Goal: Transaction & Acquisition: Purchase product/service

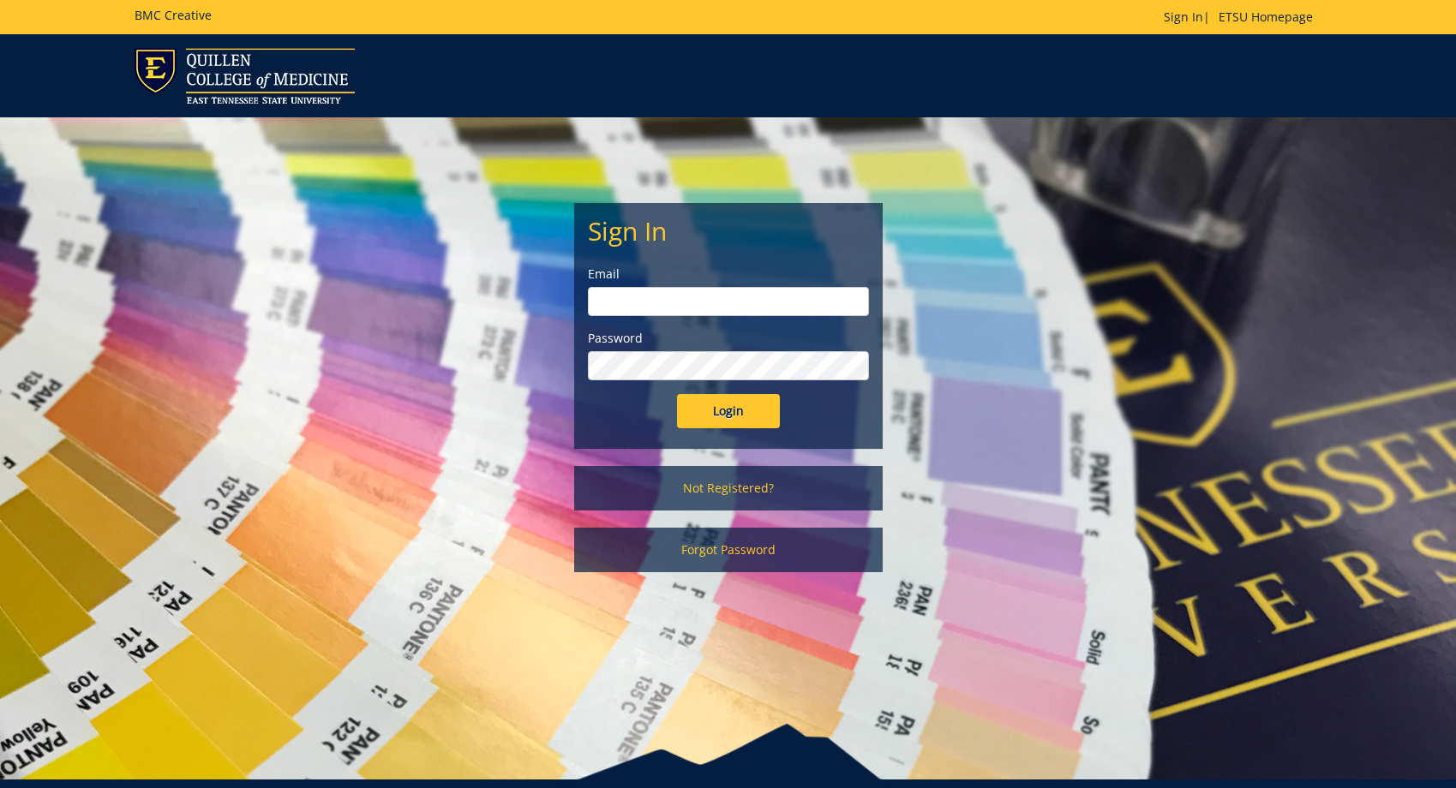
click at [614, 314] on input "email" at bounding box center [728, 301] width 281 height 29
click at [614, 303] on input "email" at bounding box center [728, 301] width 281 height 29
type input "[PERSON_NAME][EMAIL_ADDRESS][DOMAIN_NAME]"
click at [677, 394] on input "Login" at bounding box center [728, 411] width 103 height 34
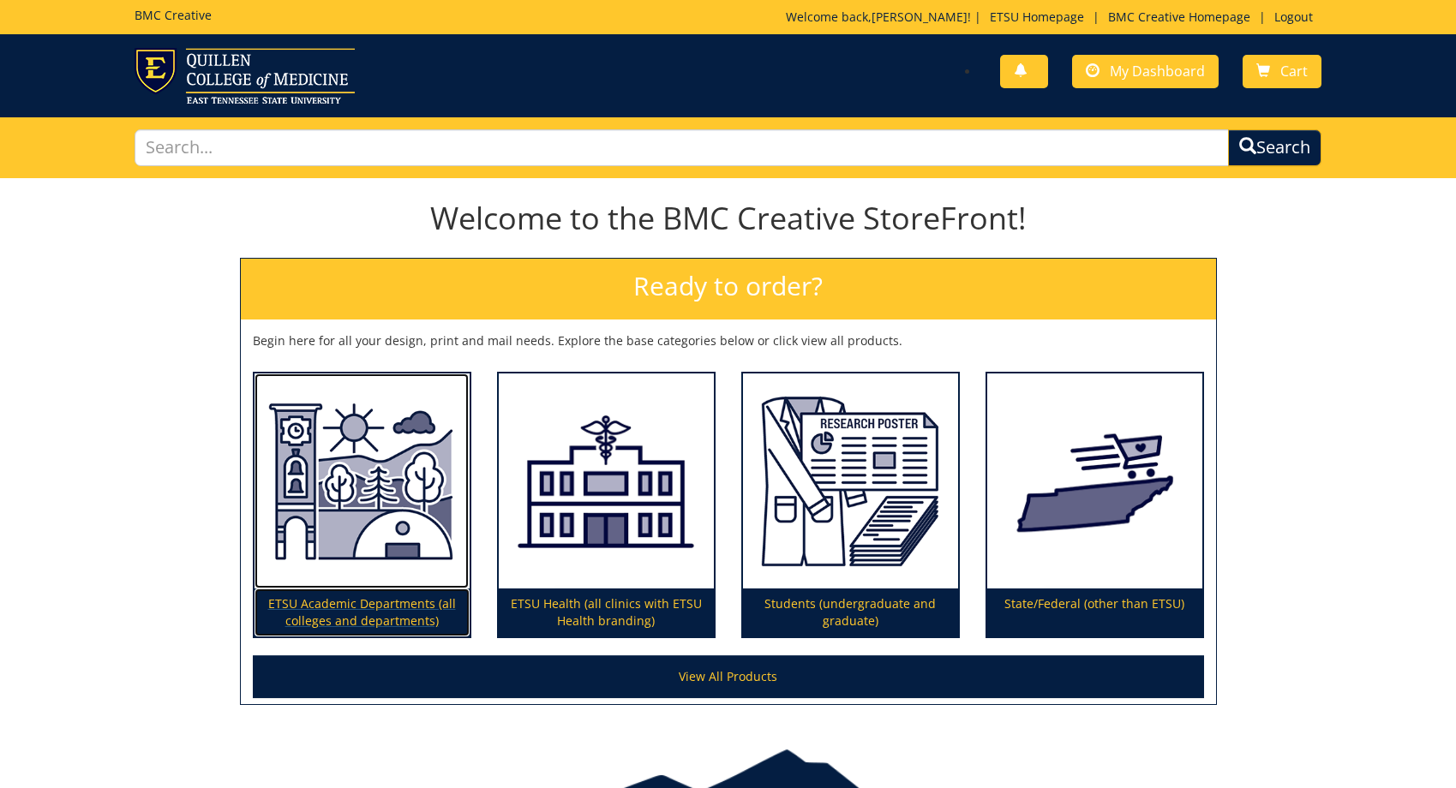
click at [299, 543] on img at bounding box center [361, 482] width 215 height 216
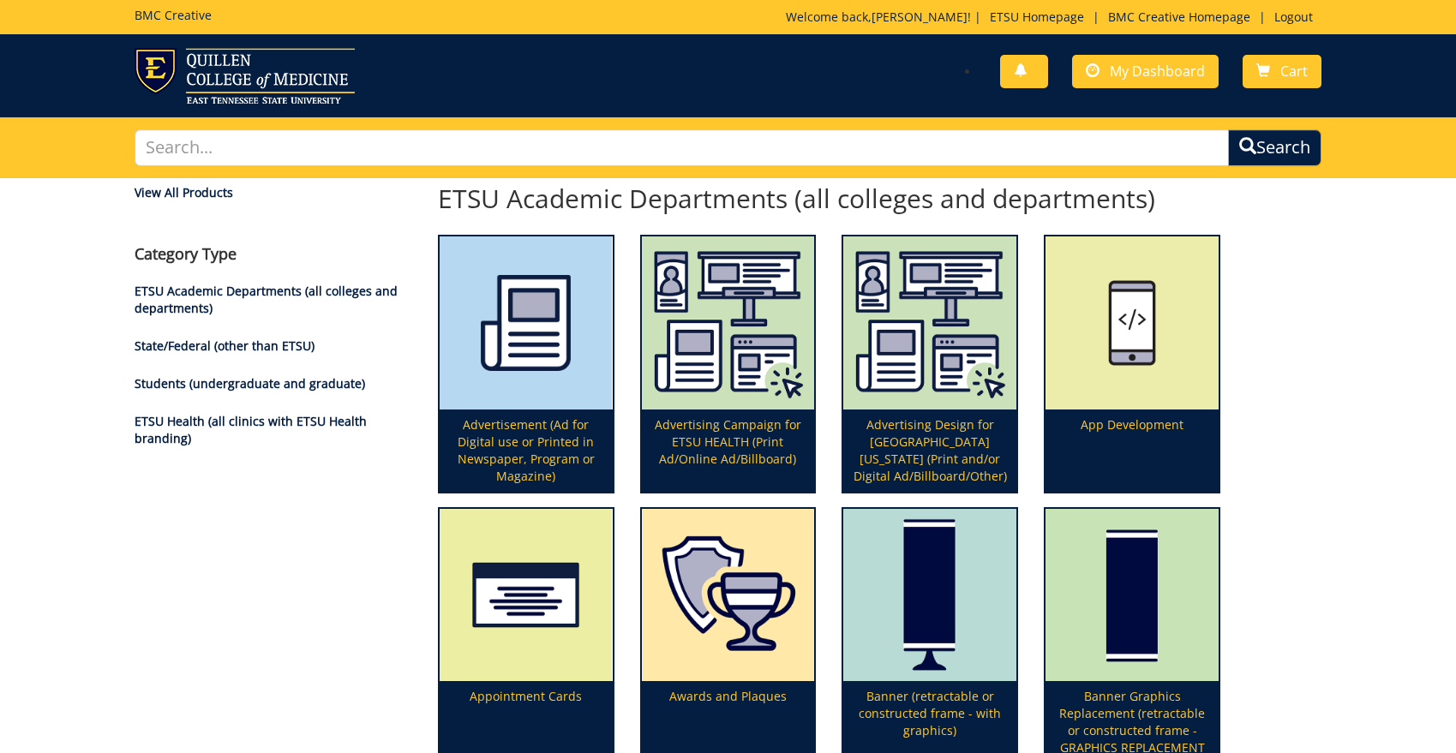
scroll to position [865, 0]
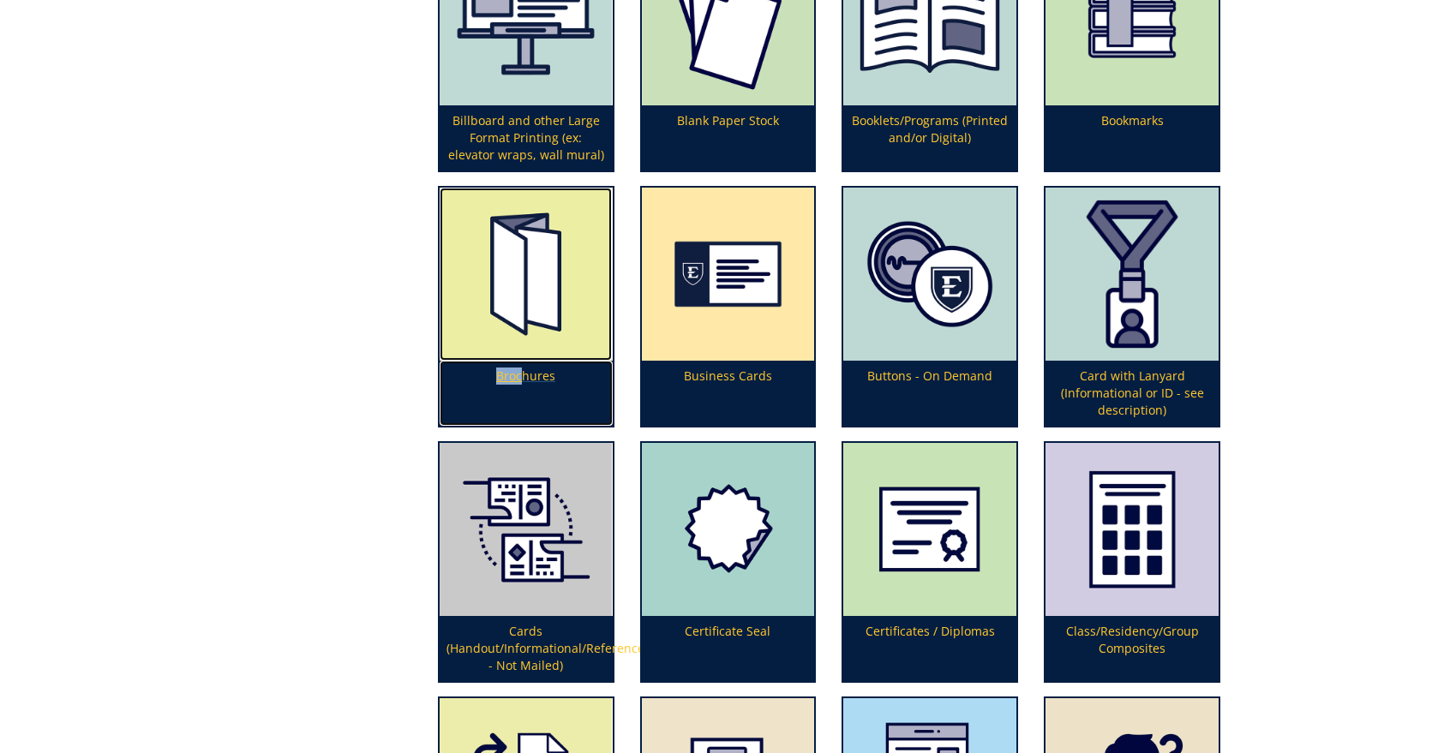
click at [499, 329] on img at bounding box center [526, 274] width 173 height 173
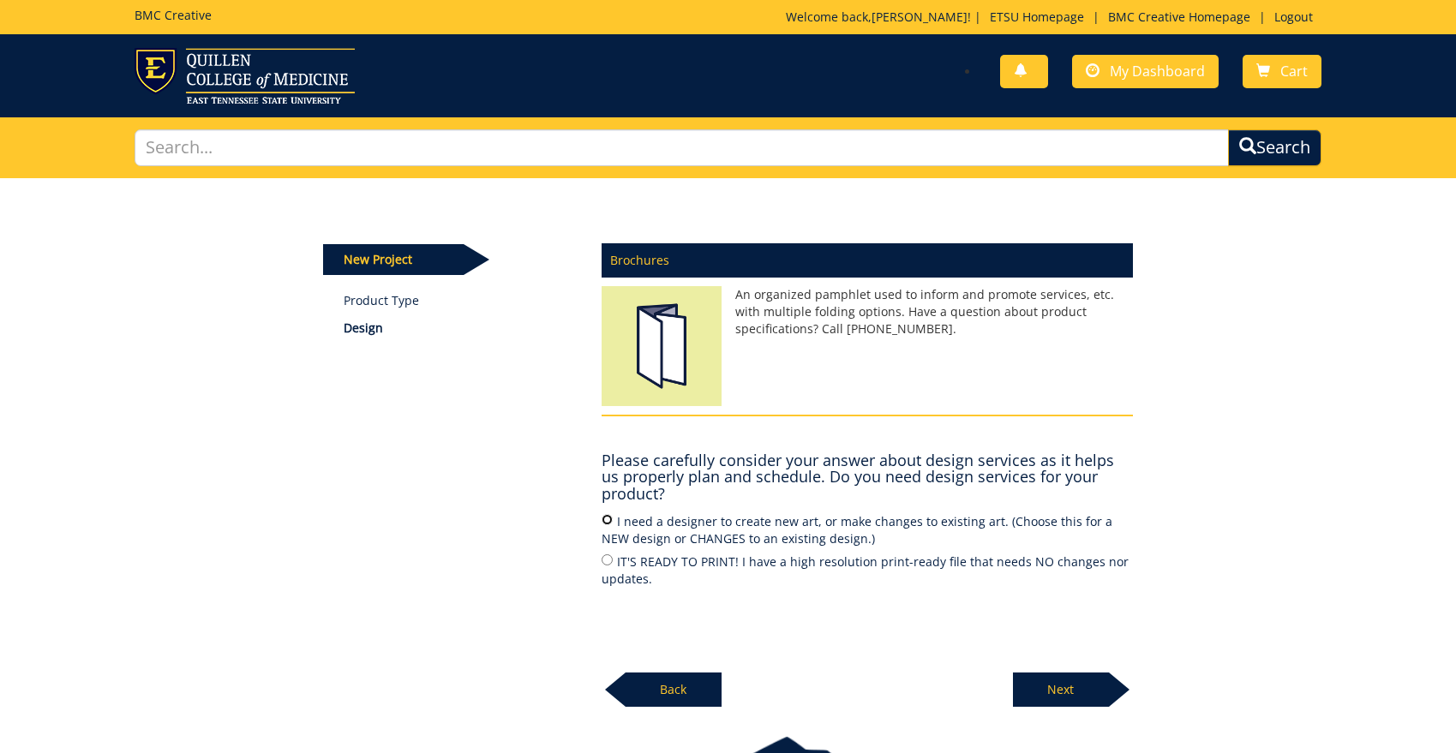
click at [608, 521] on input "I need a designer to create new art, or make changes to existing art. (Choose t…" at bounding box center [607, 519] width 11 height 11
radio input "true"
click at [1063, 694] on p "Next" at bounding box center [1061, 690] width 96 height 34
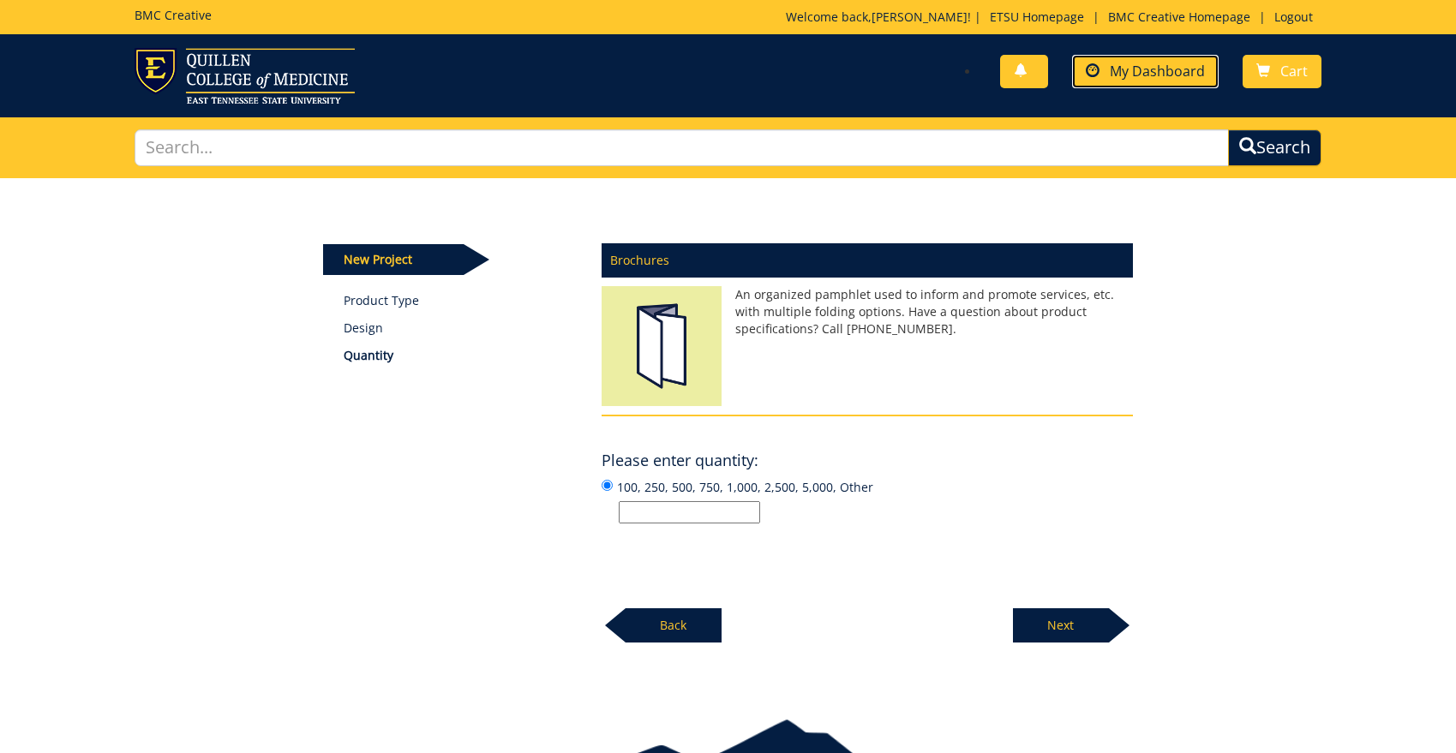
click at [1135, 68] on span "My Dashboard" at bounding box center [1157, 71] width 95 height 19
click at [663, 506] on input "100, 250, 500, 750, 1,000, 2,500, 5,000, Other" at bounding box center [689, 512] width 141 height 22
type input "250"
click at [1070, 631] on p "Next" at bounding box center [1061, 625] width 96 height 34
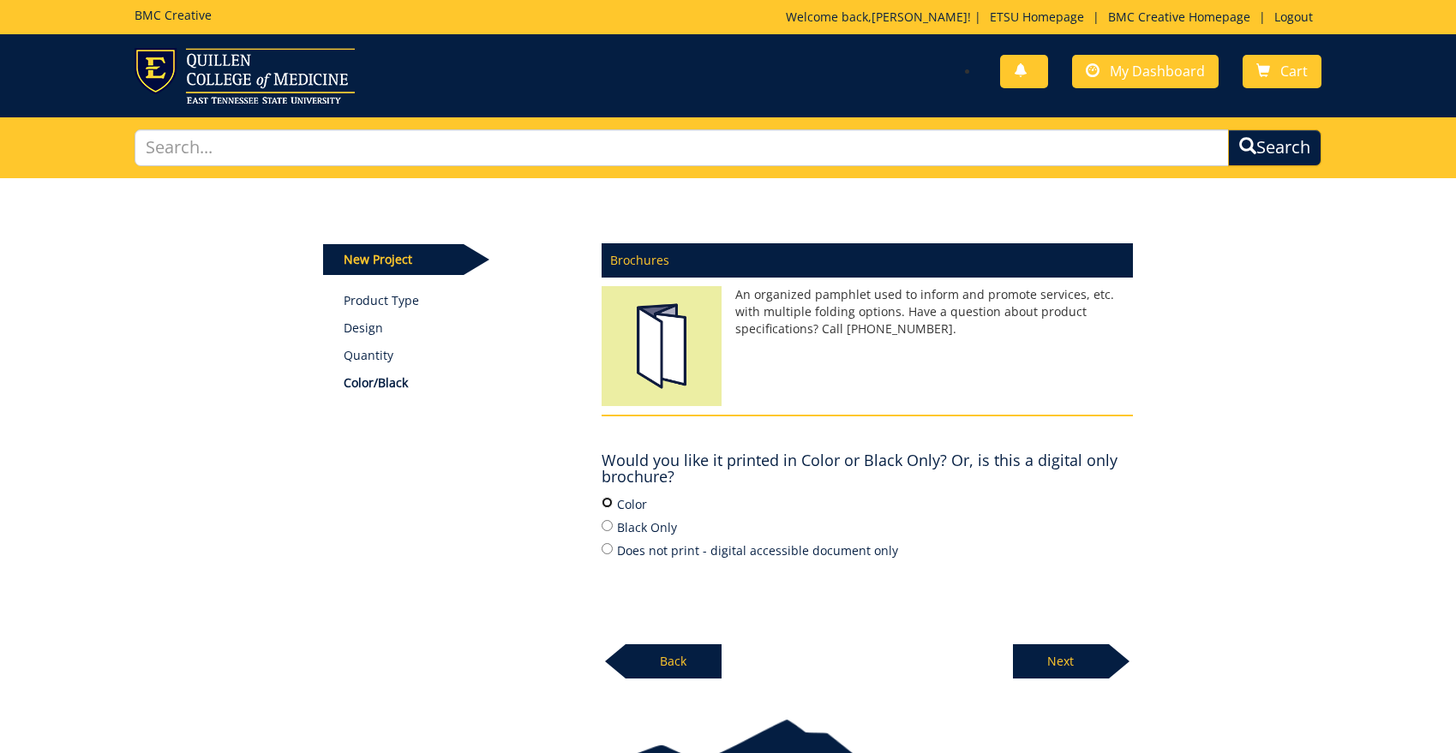
click at [608, 508] on input "Color" at bounding box center [607, 502] width 11 height 11
radio input "true"
click at [1046, 654] on p "Next" at bounding box center [1061, 661] width 96 height 34
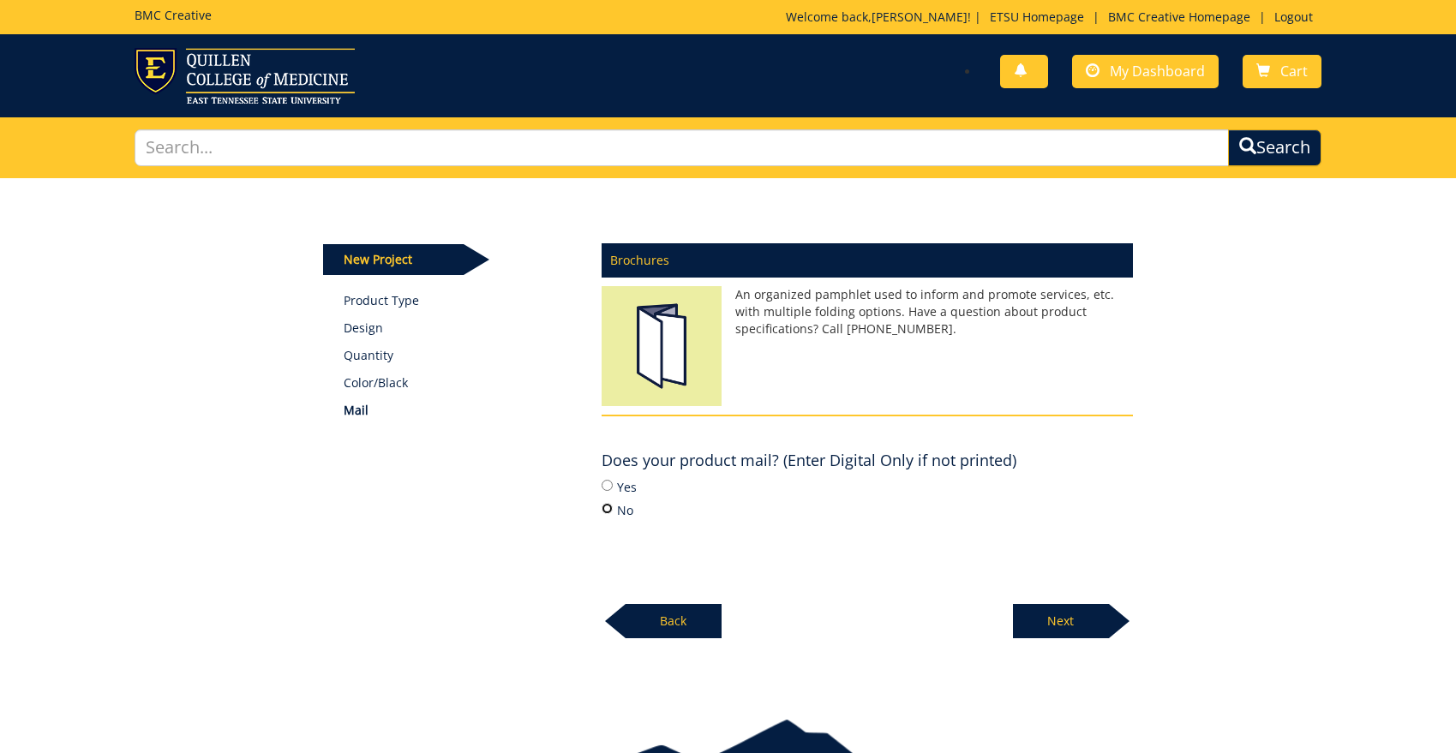
click at [608, 511] on input "No" at bounding box center [607, 508] width 11 height 11
radio input "true"
click at [1092, 618] on p "Next" at bounding box center [1061, 621] width 96 height 34
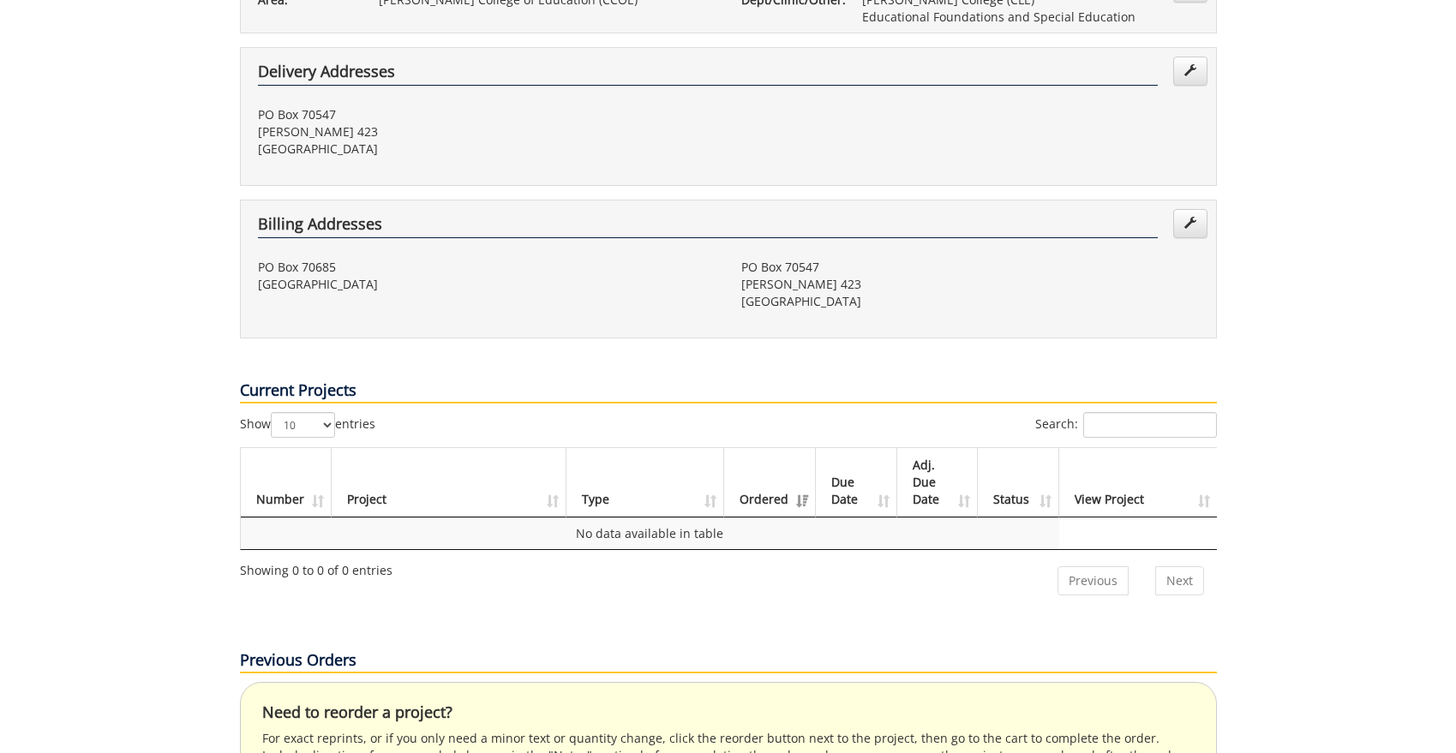
scroll to position [874, 0]
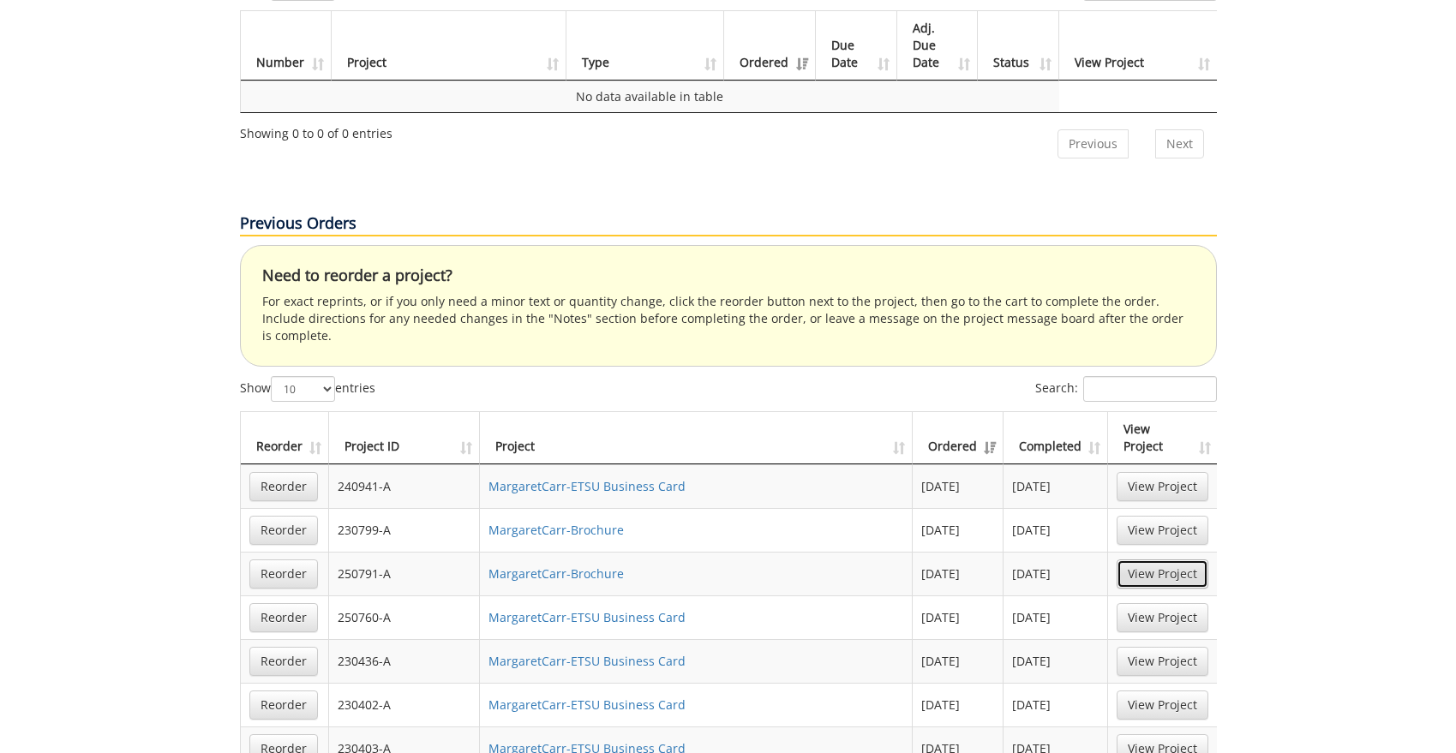
click at [1185, 560] on link "View Project" at bounding box center [1163, 574] width 92 height 29
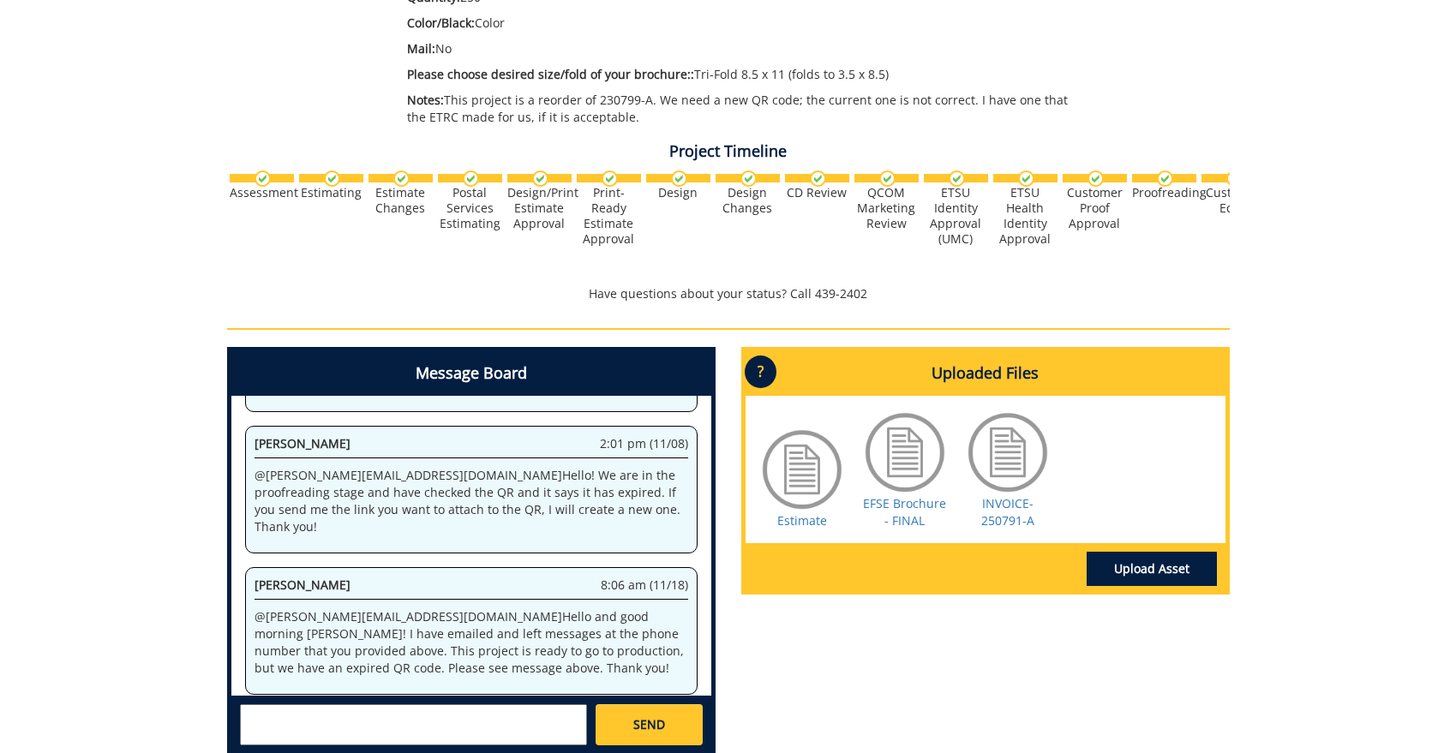
scroll to position [524, 0]
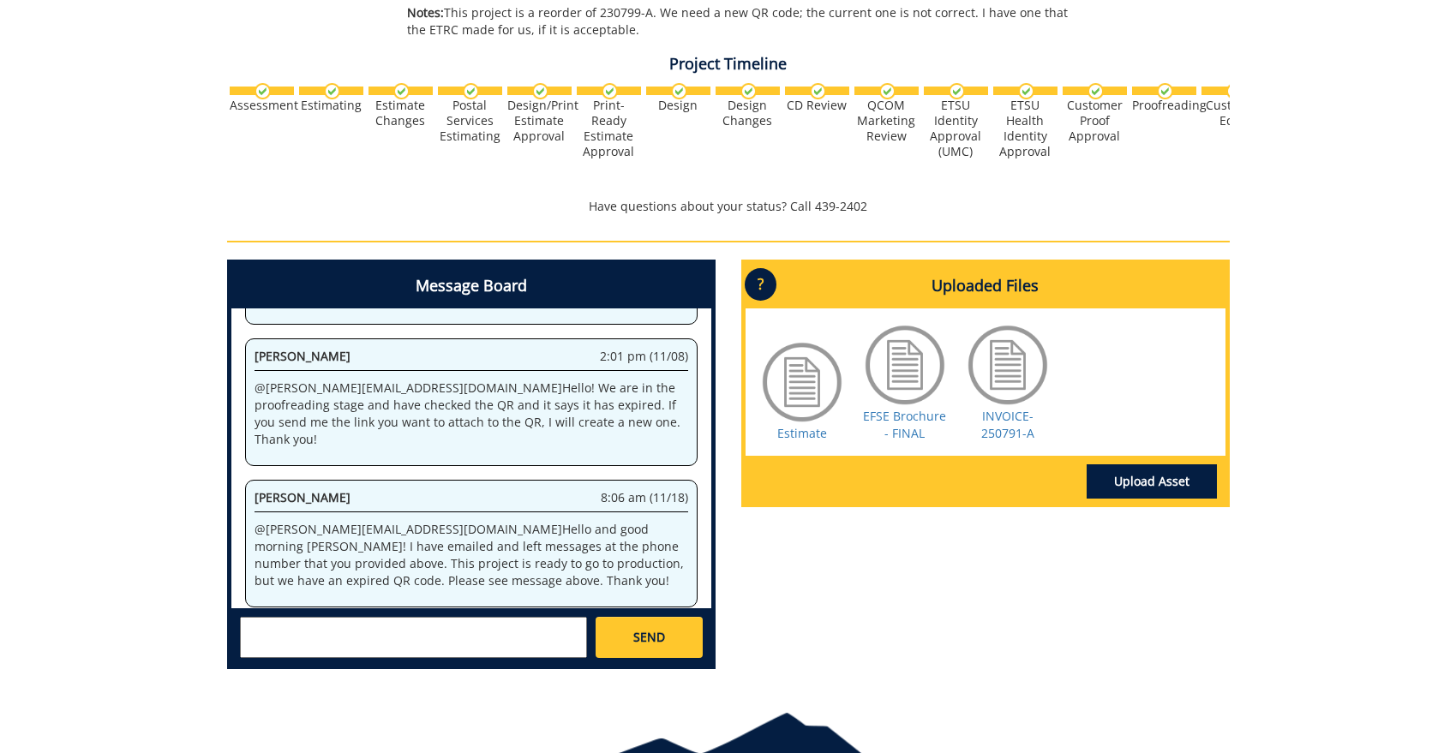
click at [1000, 407] on div at bounding box center [1008, 365] width 86 height 86
click at [998, 426] on link "INVOICE-250791-A" at bounding box center [1007, 424] width 53 height 33
click at [816, 438] on link "Estimate" at bounding box center [802, 433] width 50 height 16
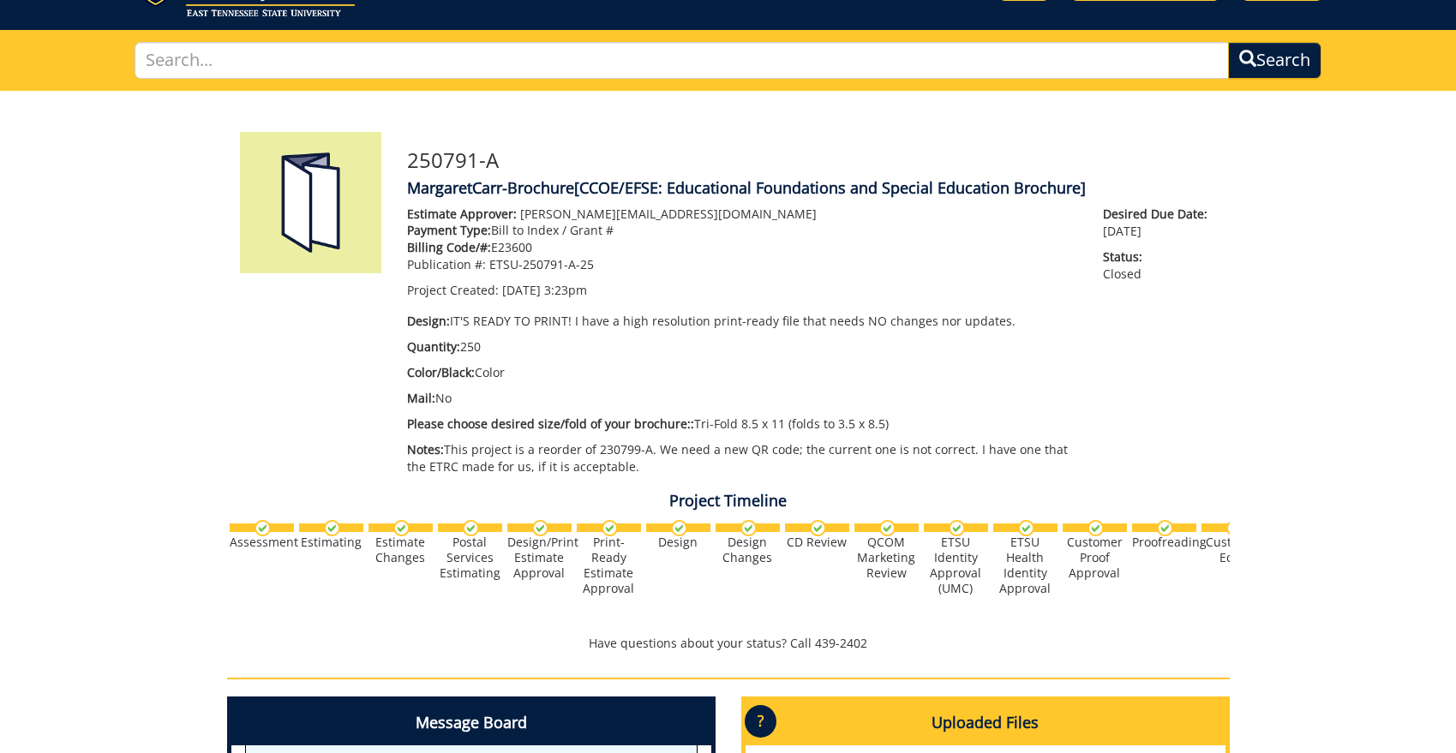
scroll to position [0, 0]
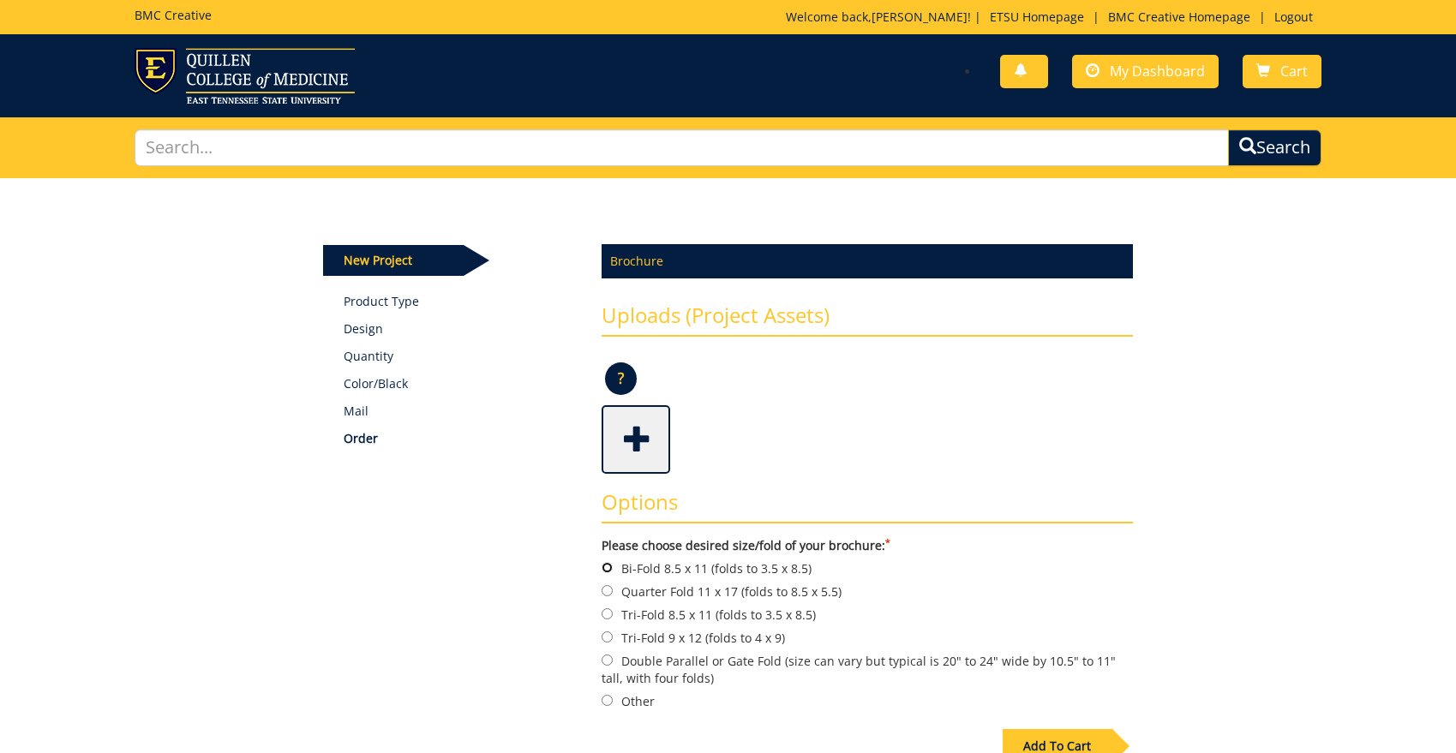
click at [606, 570] on input "Bi-Fold 8.5 x 11 (folds to 3.5 x 8.5)" at bounding box center [607, 567] width 11 height 11
radio input "true"
click at [638, 428] on span at bounding box center [637, 438] width 69 height 60
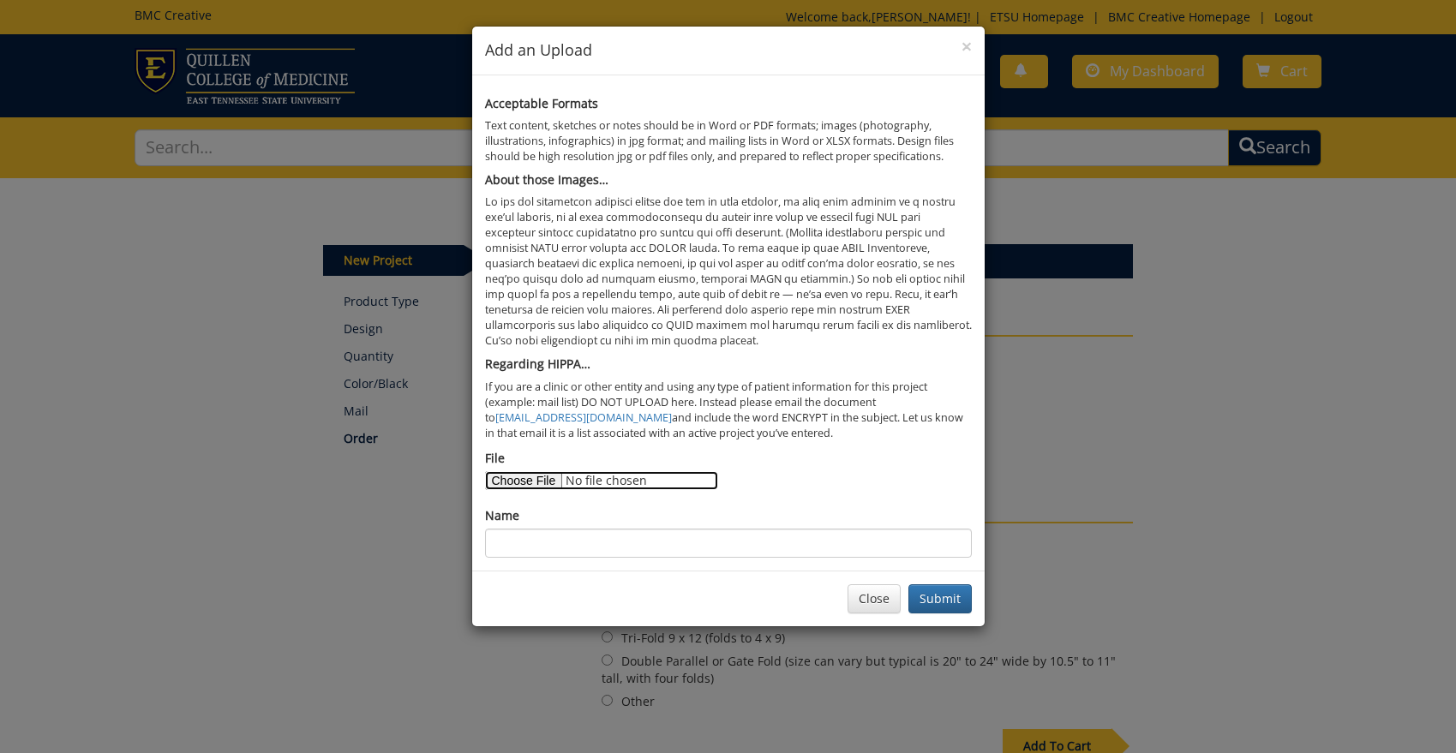
click at [535, 482] on input "File" at bounding box center [601, 480] width 233 height 19
click at [505, 479] on input "File" at bounding box center [601, 480] width 233 height 19
type input "C:\fakepath\SPED brochure 2024 version.pdf"
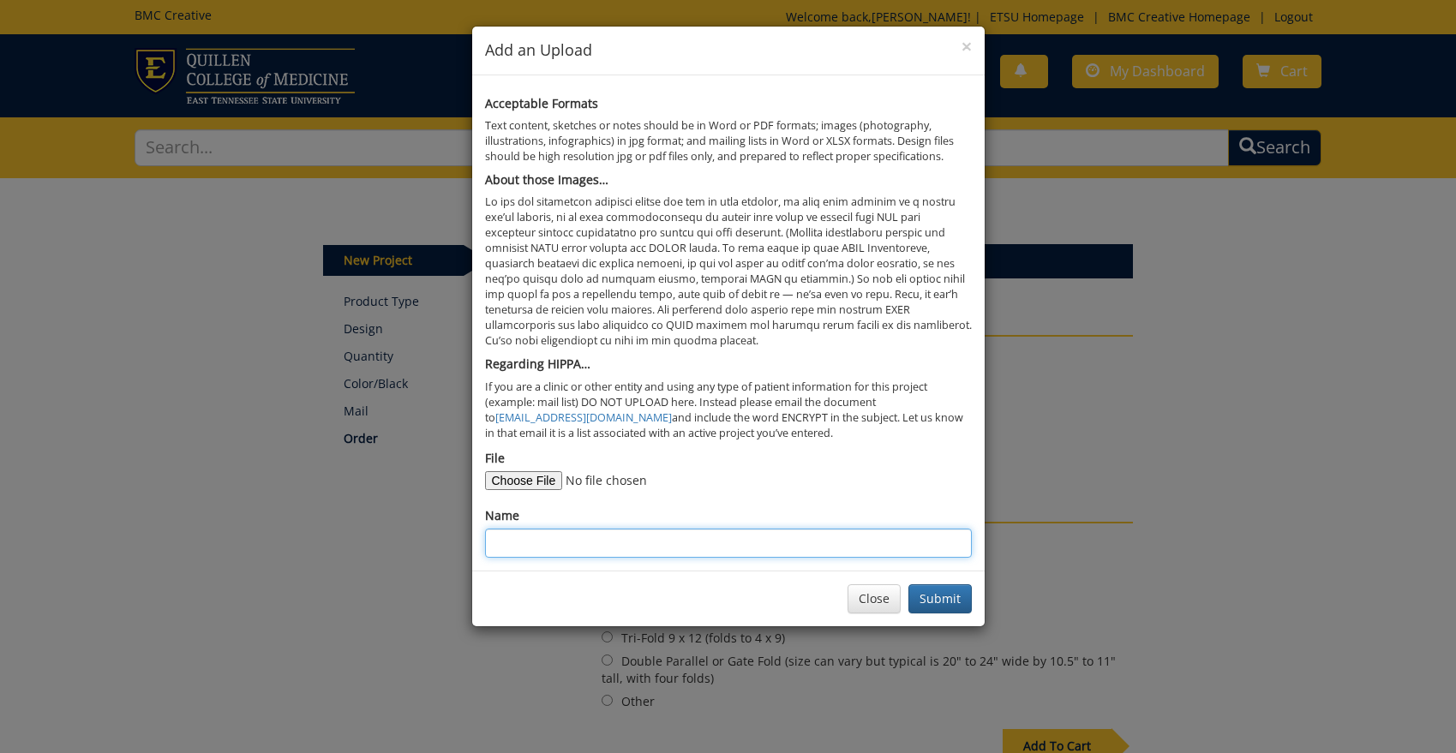
click at [698, 544] on input "Name" at bounding box center [728, 543] width 487 height 29
type input "SPED brochure"
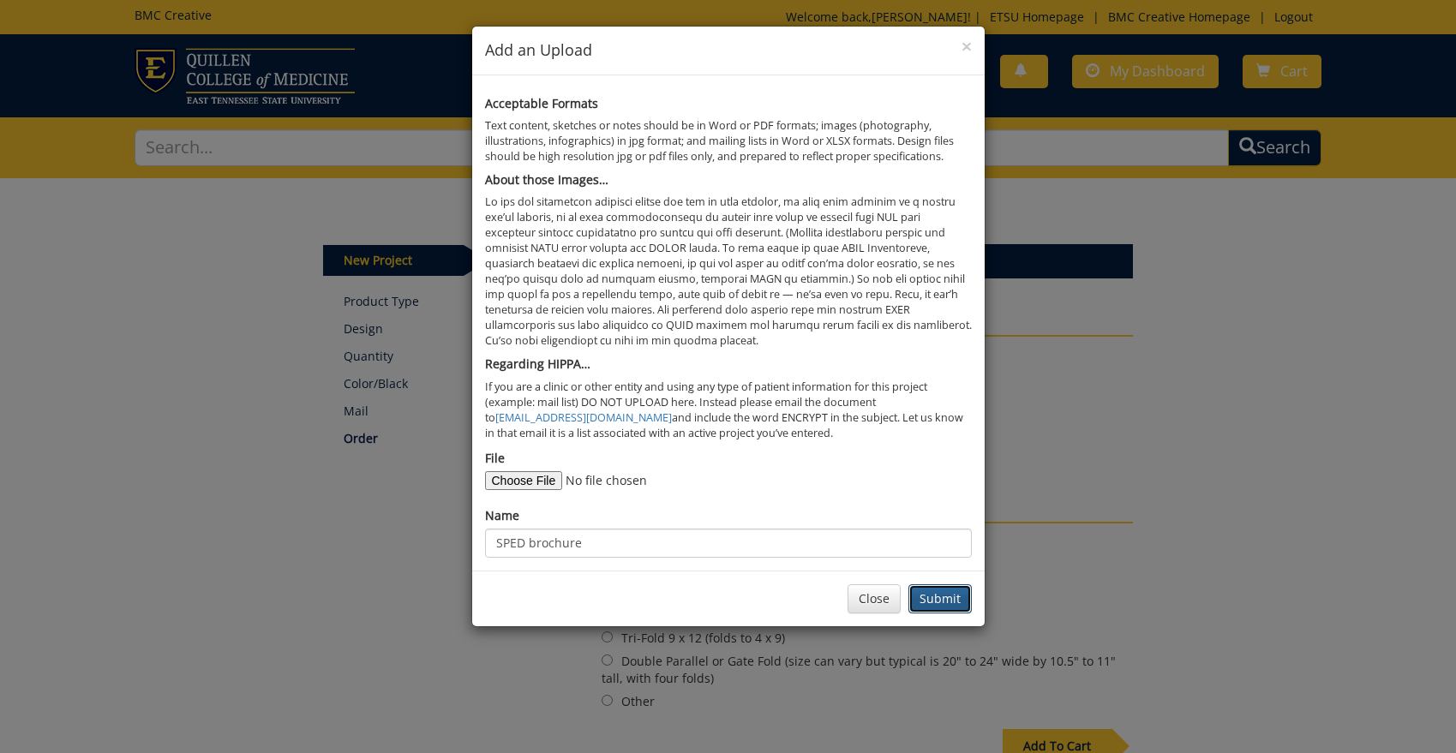
click at [946, 610] on button "Submit" at bounding box center [939, 598] width 63 height 29
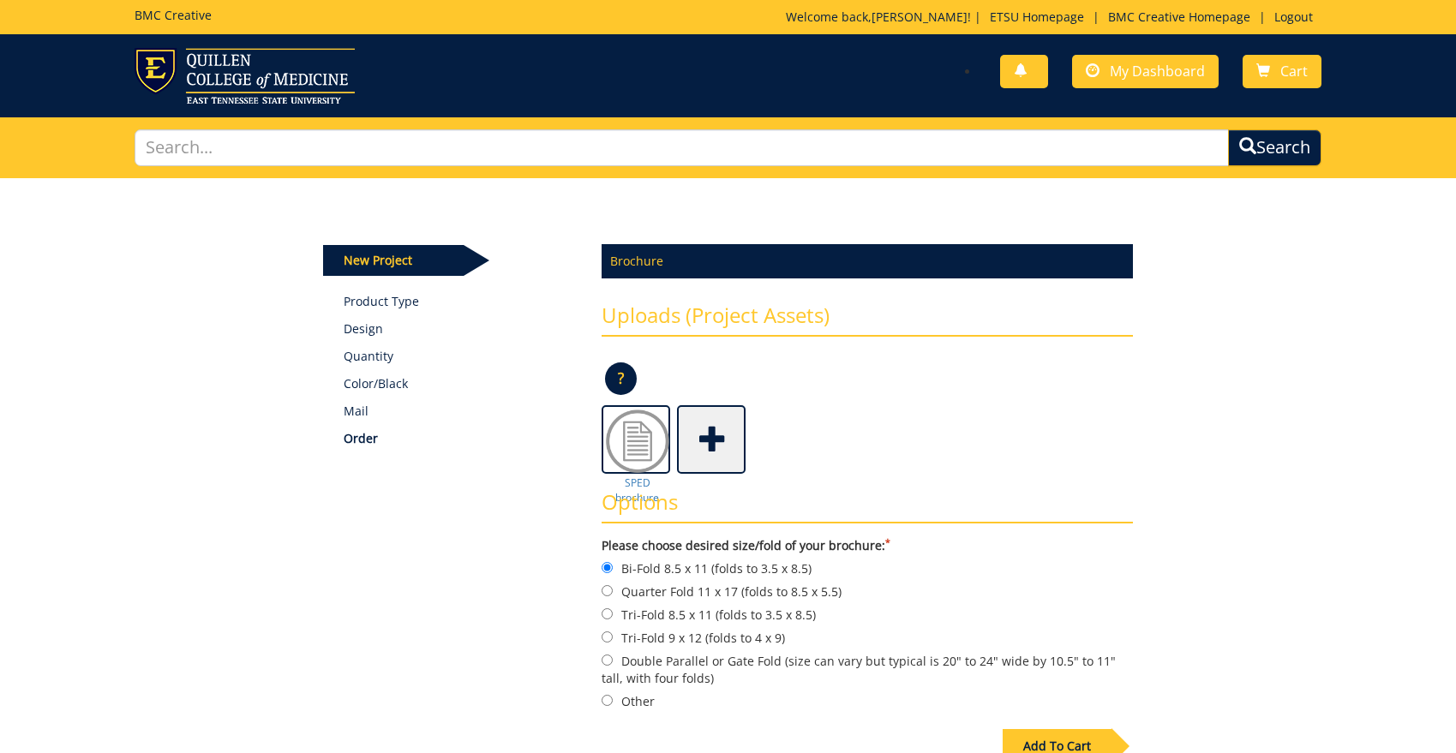
click at [704, 442] on span at bounding box center [713, 438] width 69 height 60
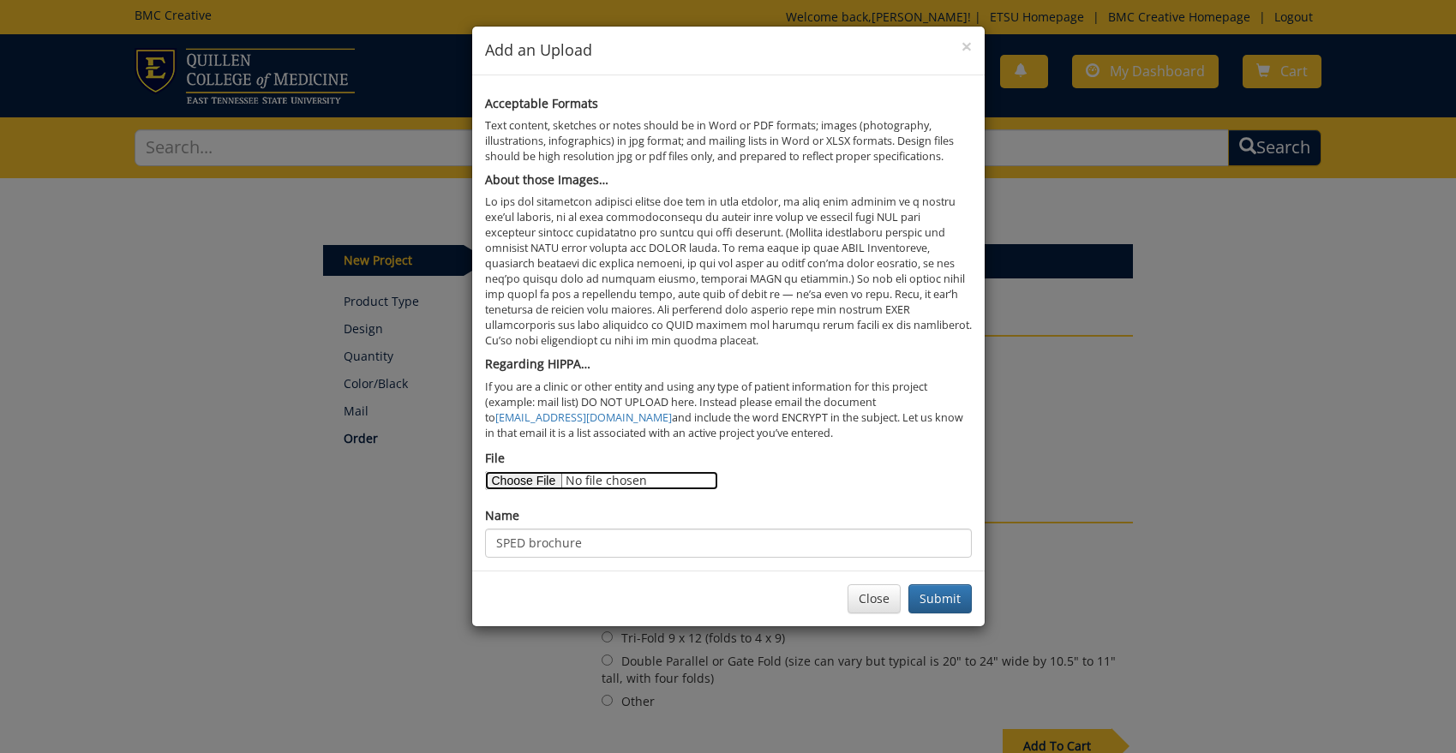
click at [529, 483] on input "File" at bounding box center [601, 480] width 233 height 19
type input "C:\fakepath\SPED brochure 2025 edit info.docx"
click at [935, 585] on button "Submit" at bounding box center [939, 598] width 63 height 29
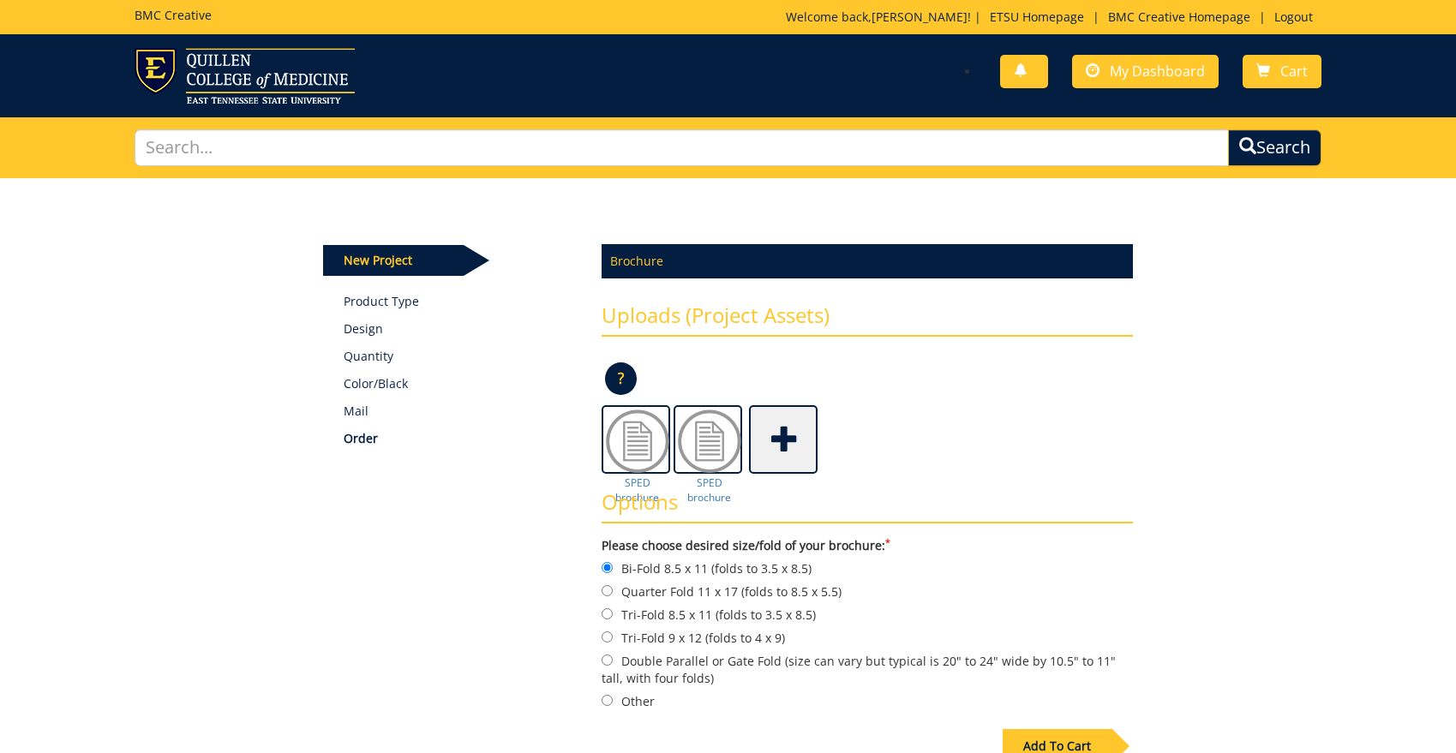
scroll to position [87, 0]
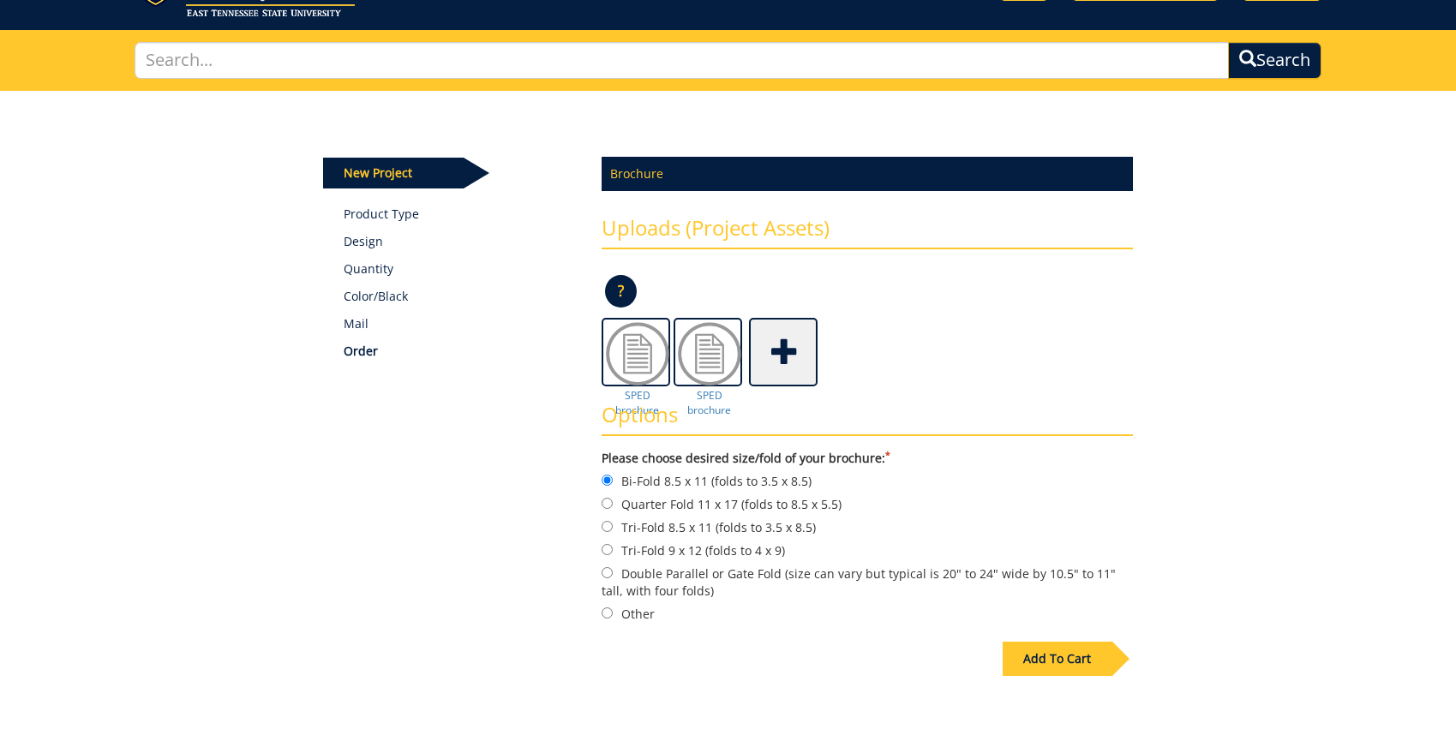
click at [1053, 658] on div "Add To Cart" at bounding box center [1057, 659] width 109 height 34
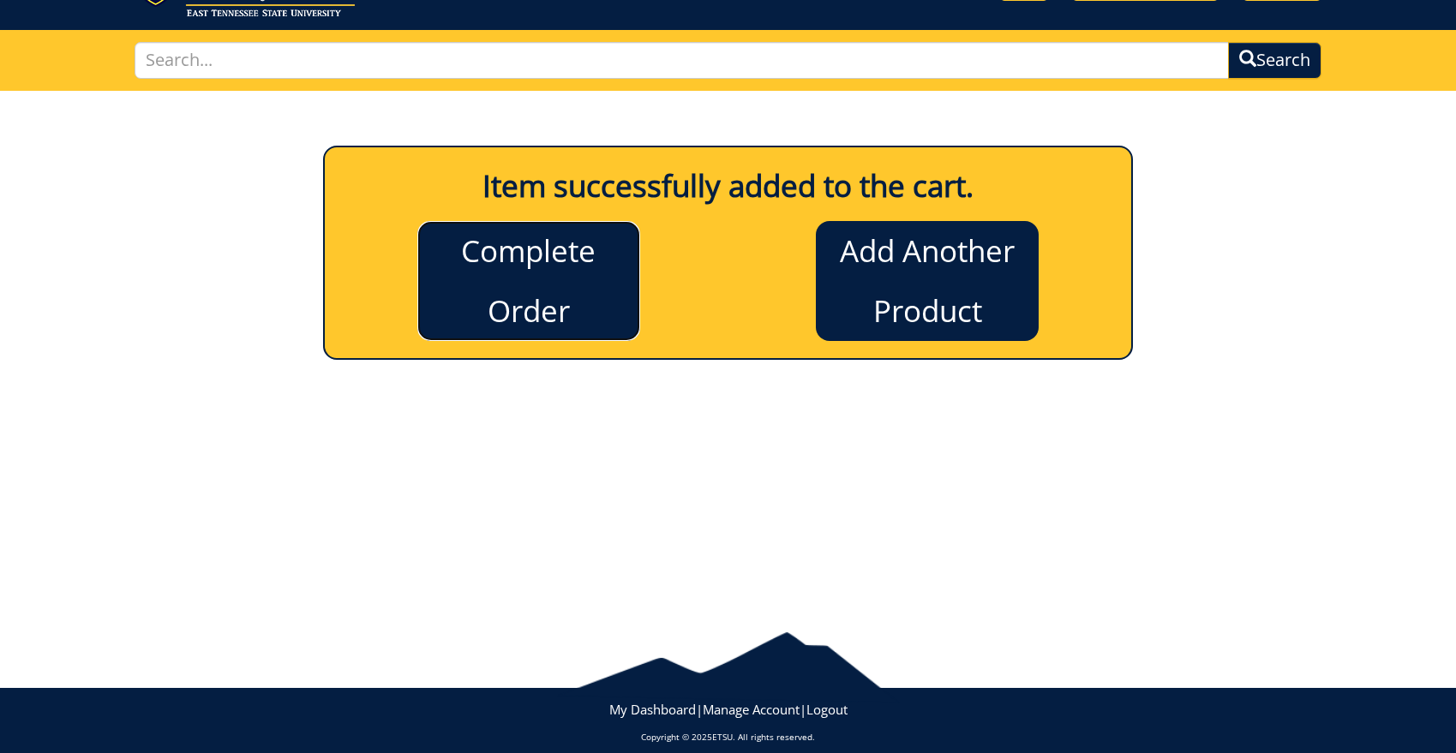
click at [503, 268] on link "Complete Order" at bounding box center [528, 281] width 223 height 120
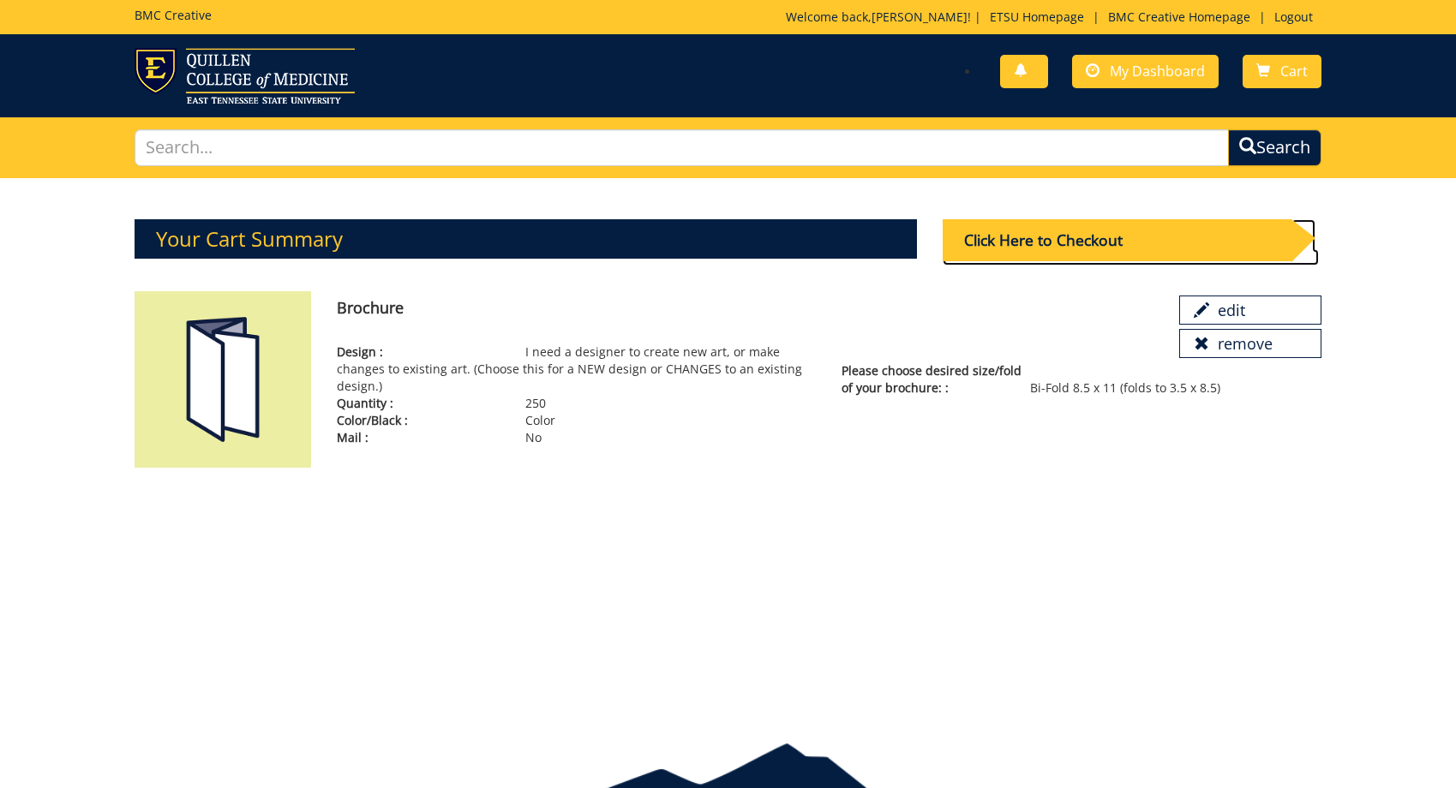
click at [1177, 248] on div "Click Here to Checkout" at bounding box center [1117, 240] width 349 height 42
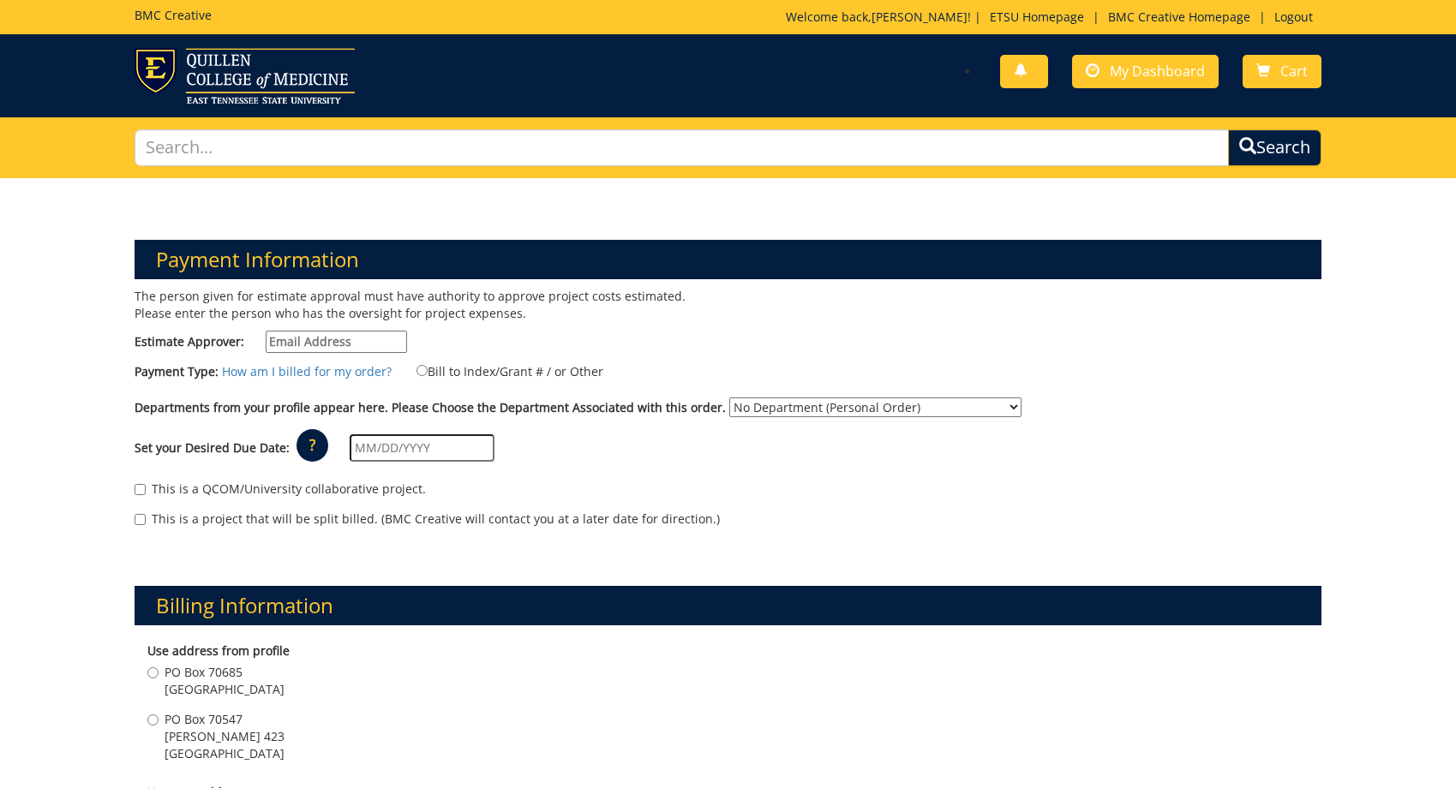
click at [374, 342] on input "Estimate Approver:" at bounding box center [336, 342] width 141 height 22
type input "[PERSON_NAME][EMAIL_ADDRESS][DOMAIN_NAME]"
click at [422, 370] on input "Bill to Index/Grant # / or Other" at bounding box center [421, 370] width 11 height 11
radio input "true"
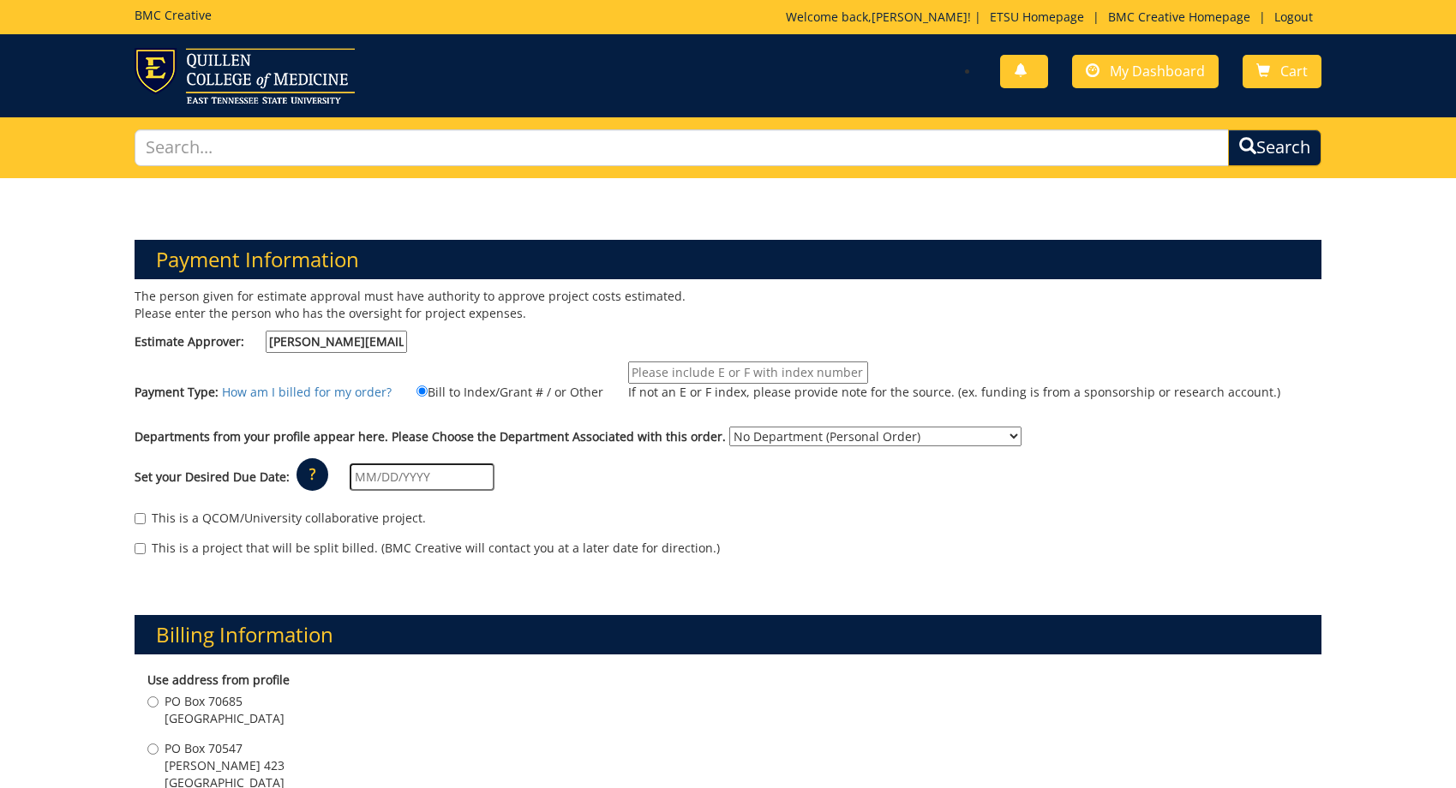
click at [663, 375] on input "If not an E or F index, please provide note for the source. (ex. funding is fro…" at bounding box center [748, 373] width 240 height 22
click at [708, 374] on input "If not an E or F index, please provide note for the source. (ex. funding is fro…" at bounding box center [748, 373] width 240 height 22
paste input "10-55500-100000-100-{INSERT ACCOUNT}-200-999-999-999"
type input "10-55500-100000-100-{INSERT ACCOUNT}-200-999-999-999"
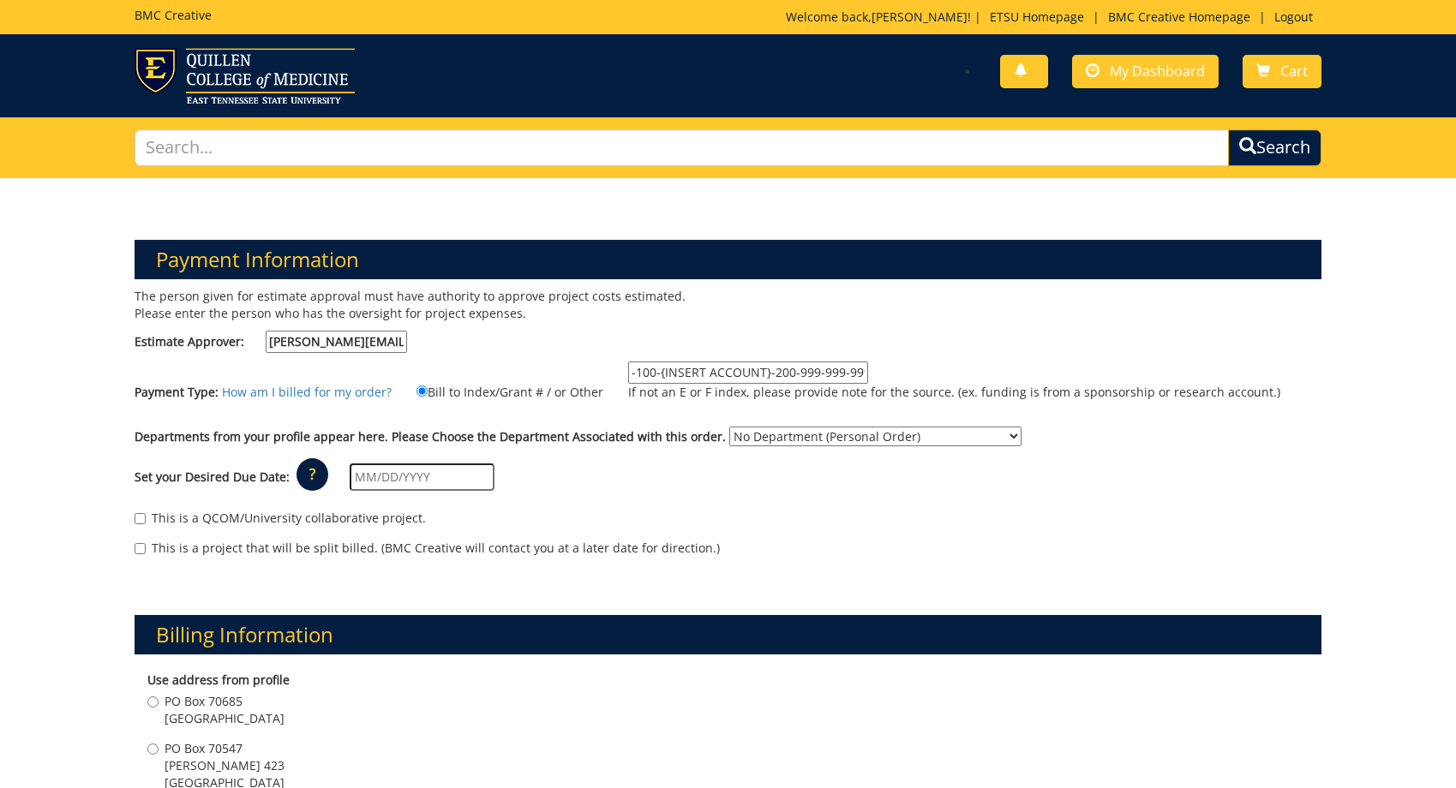
click at [729, 427] on select "No Department (Personal Order) Claudius G Clemmer College (CLE) Educational Fou…" at bounding box center [875, 437] width 292 height 20
select select "241"
click option "Educational Foundations and Special Education" at bounding box center [0, 0] width 0 height 0
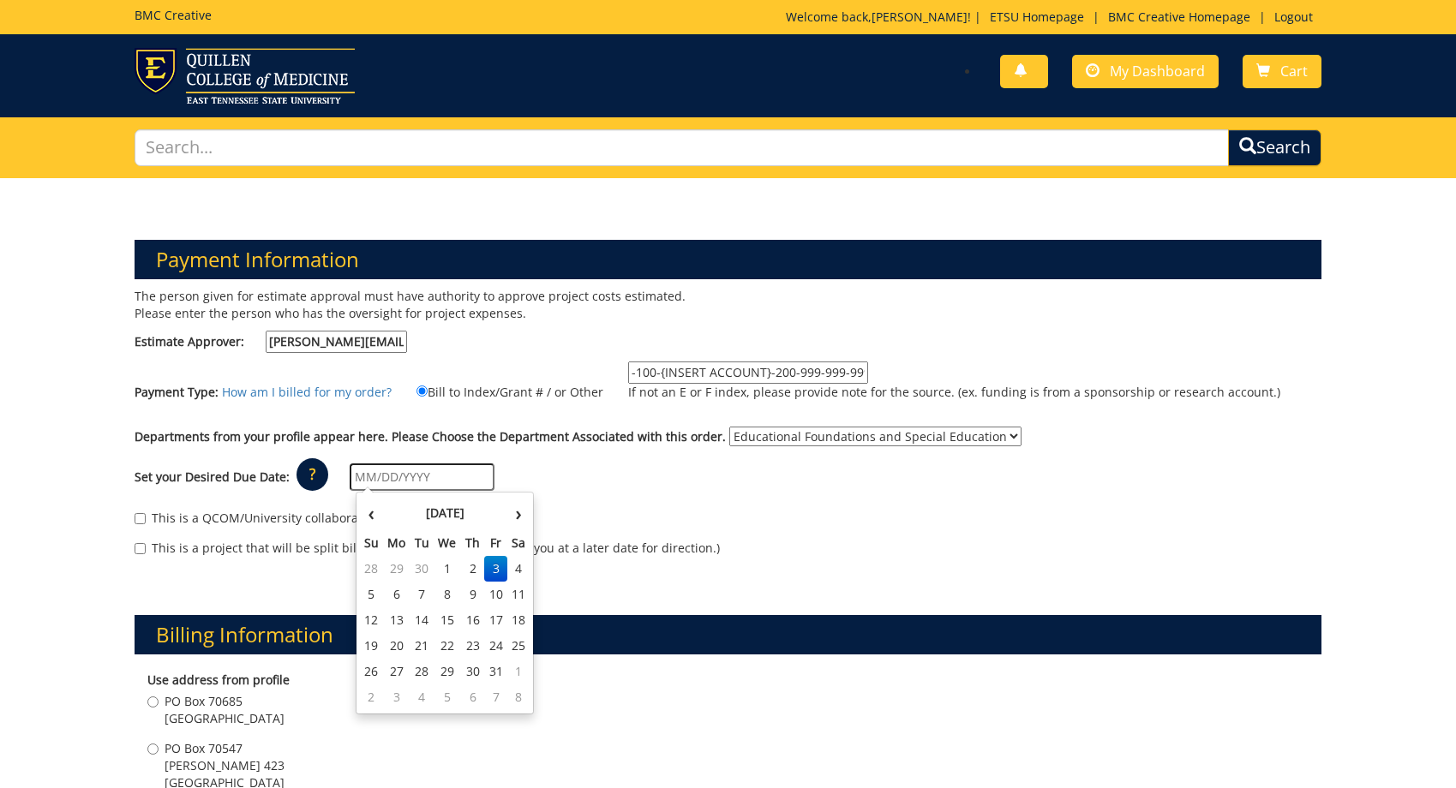
click at [438, 469] on input "text" at bounding box center [422, 477] width 145 height 27
click at [445, 621] on td "15" at bounding box center [447, 621] width 27 height 26
type input "[DATE]"
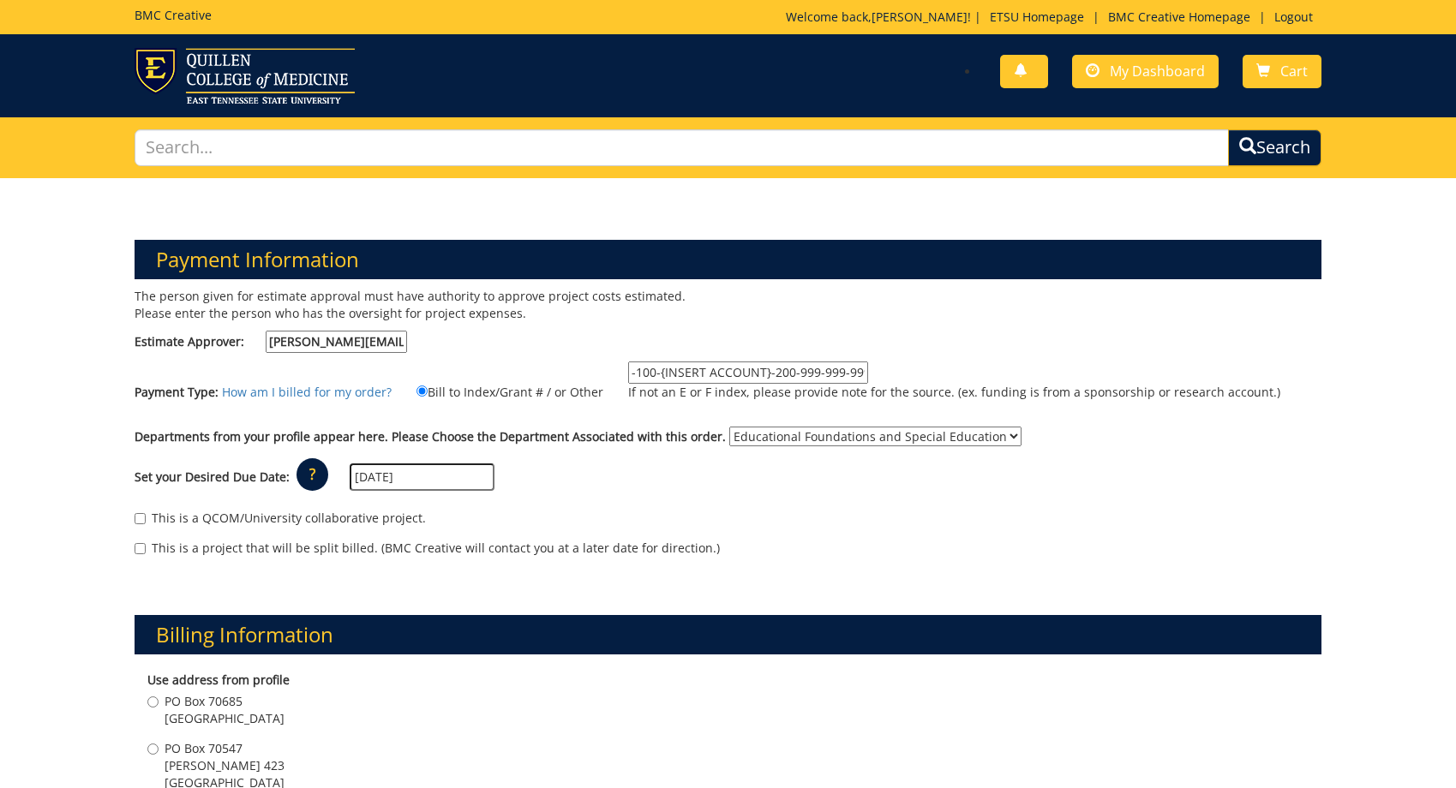
scroll to position [175, 0]
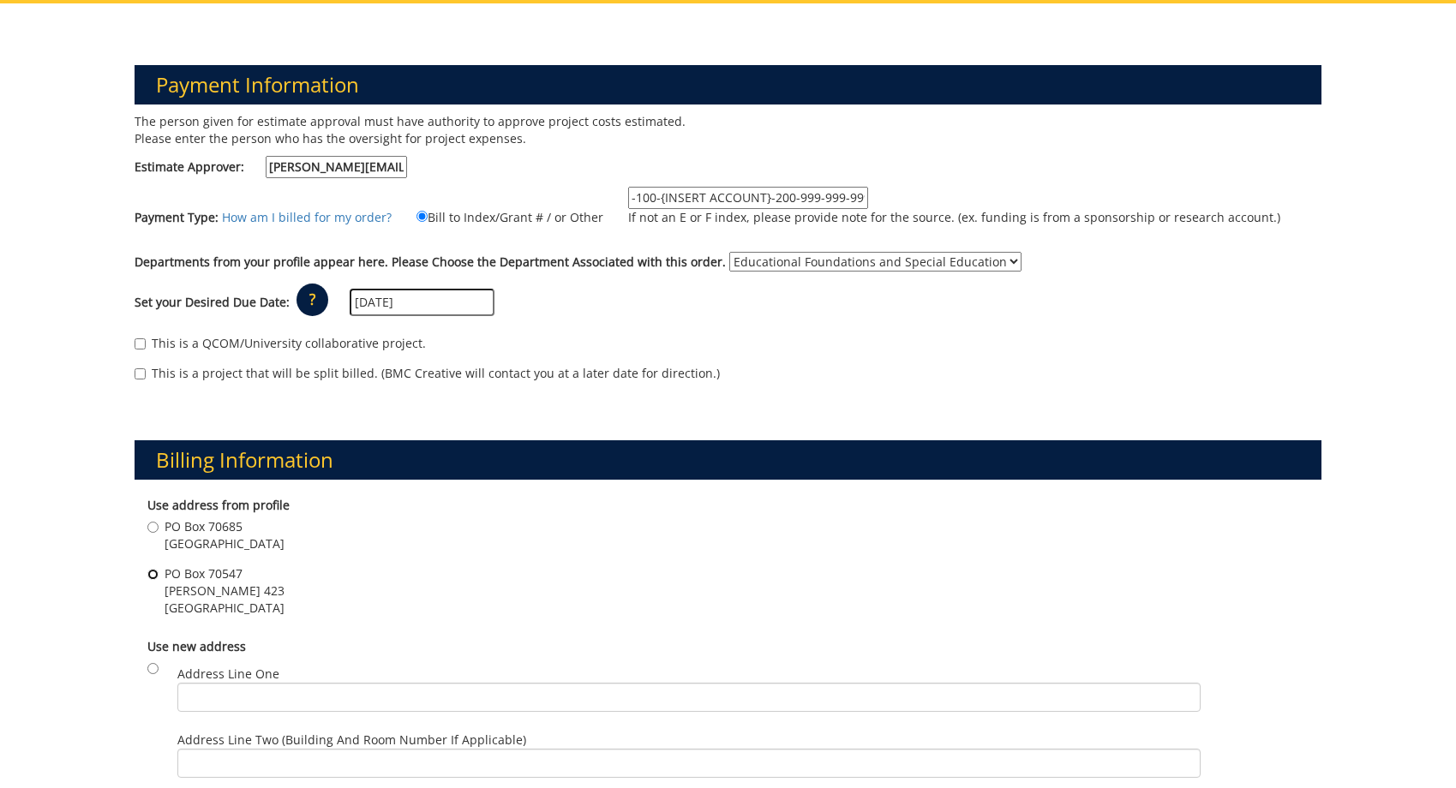
click at [155, 579] on input "PO Box 70547 Warf-Pickel 423 Johnson City , TN 37614" at bounding box center [152, 574] width 11 height 11
radio input "true"
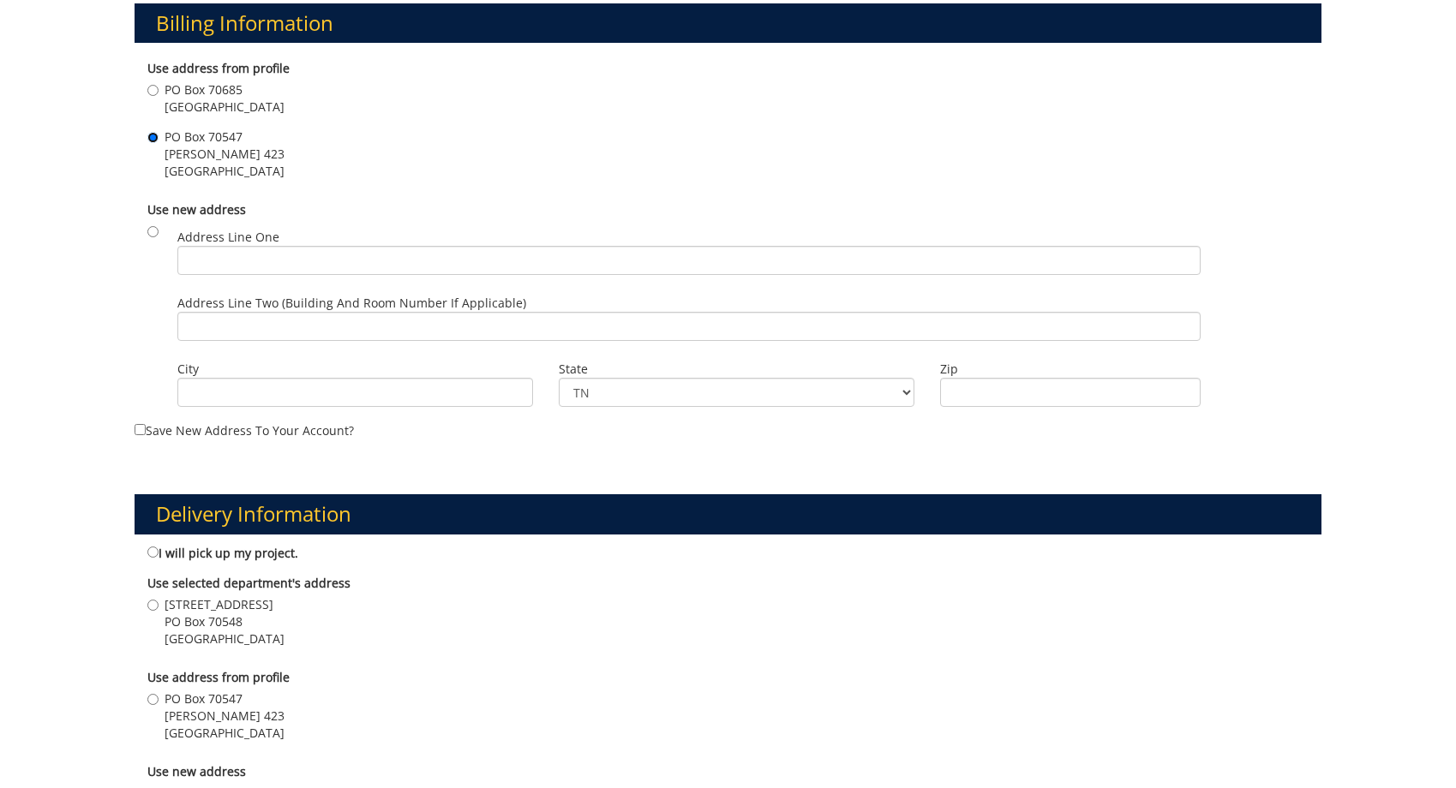
scroll to position [699, 0]
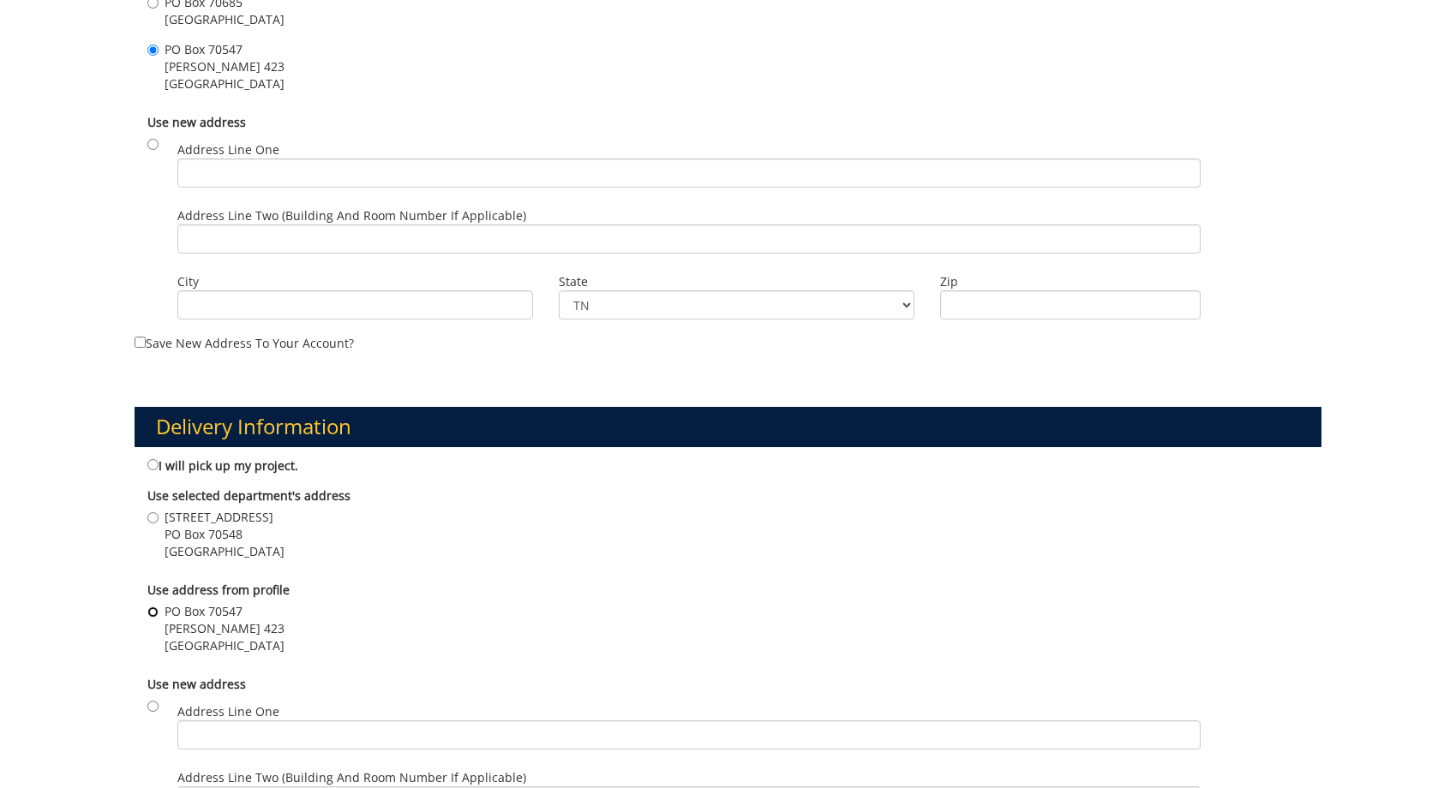
click at [150, 614] on input "PO Box 70547 Warf-Pickel 423 Johnson City , TN 37614" at bounding box center [152, 612] width 11 height 11
radio input "true"
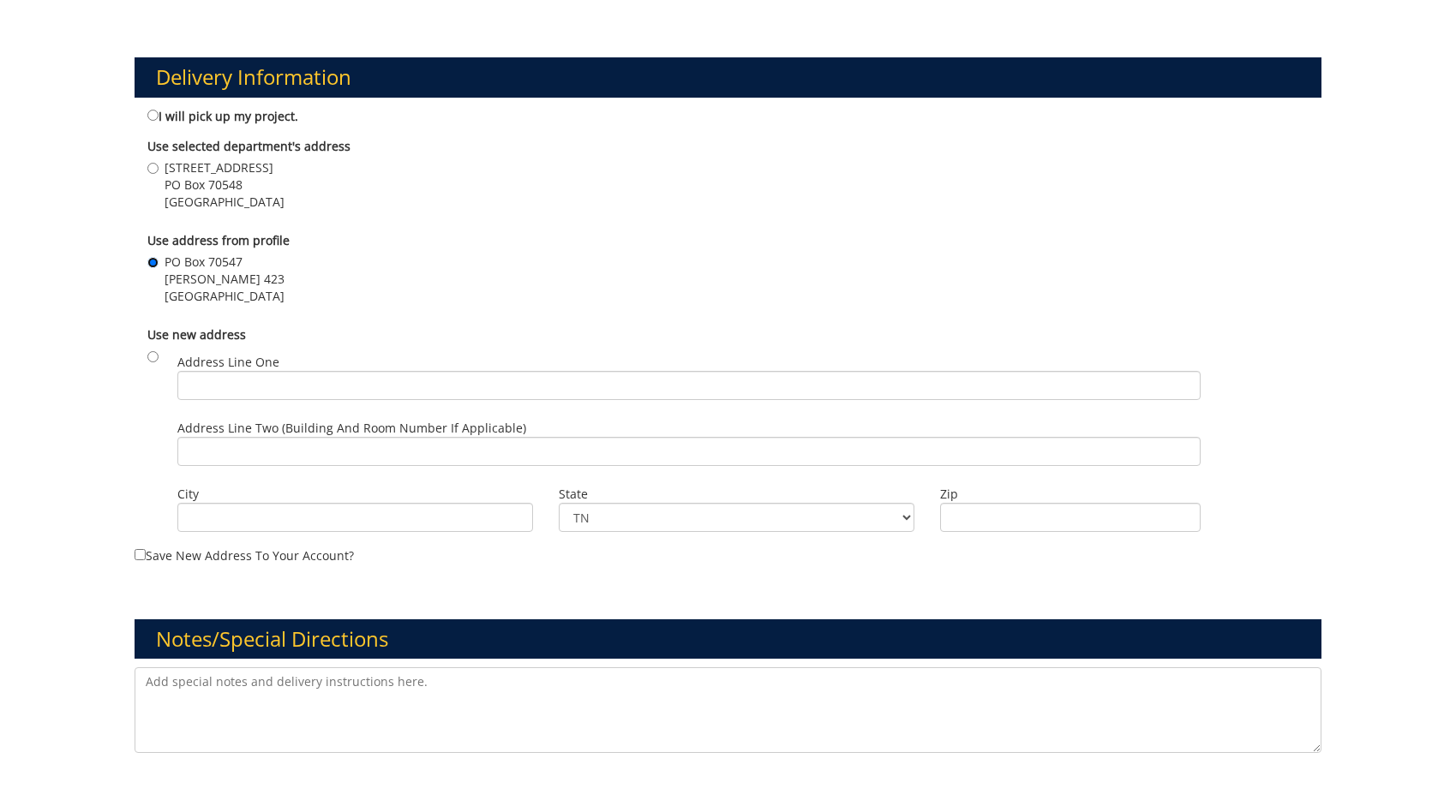
scroll to position [1224, 0]
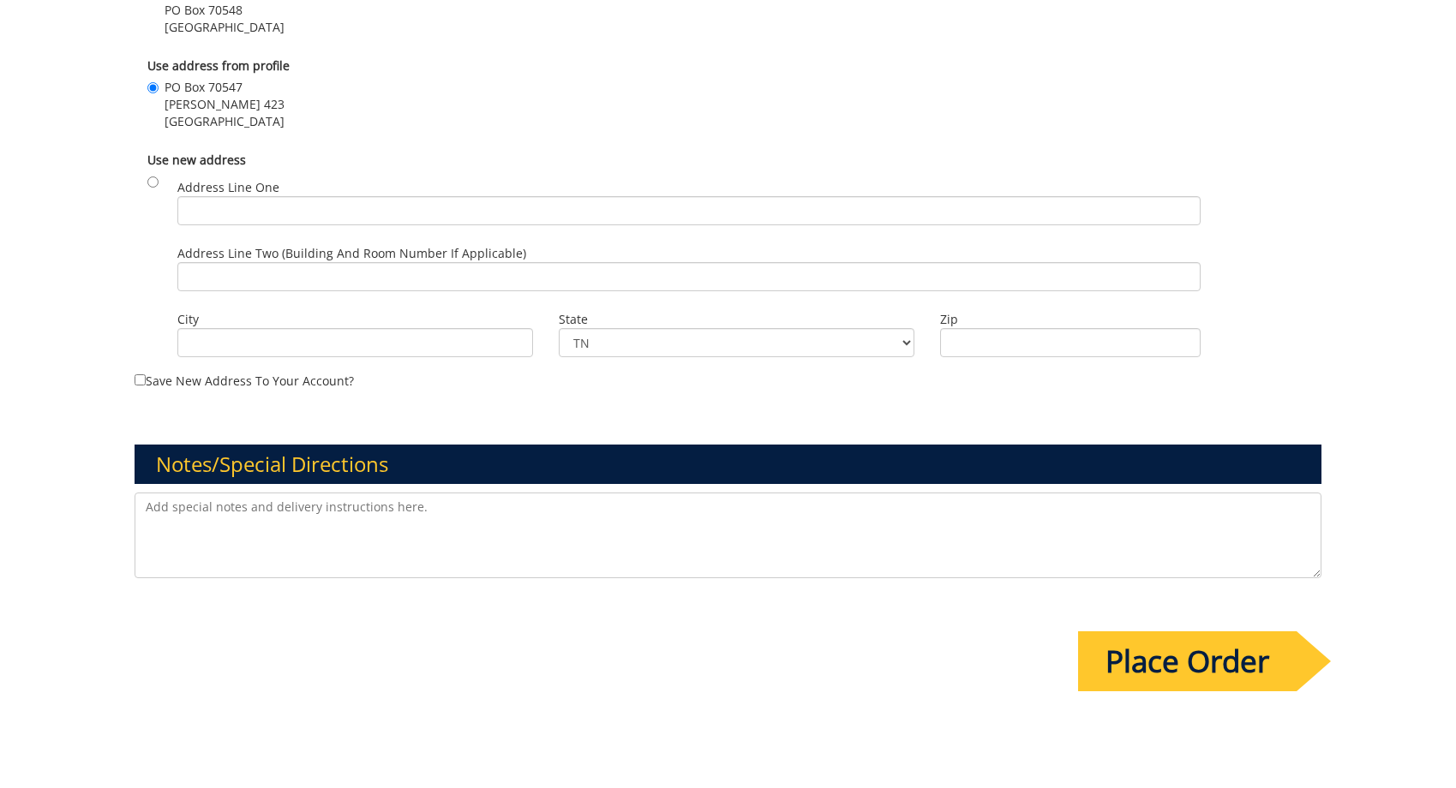
click at [268, 522] on textarea at bounding box center [729, 536] width 1188 height 86
type textarea "S"
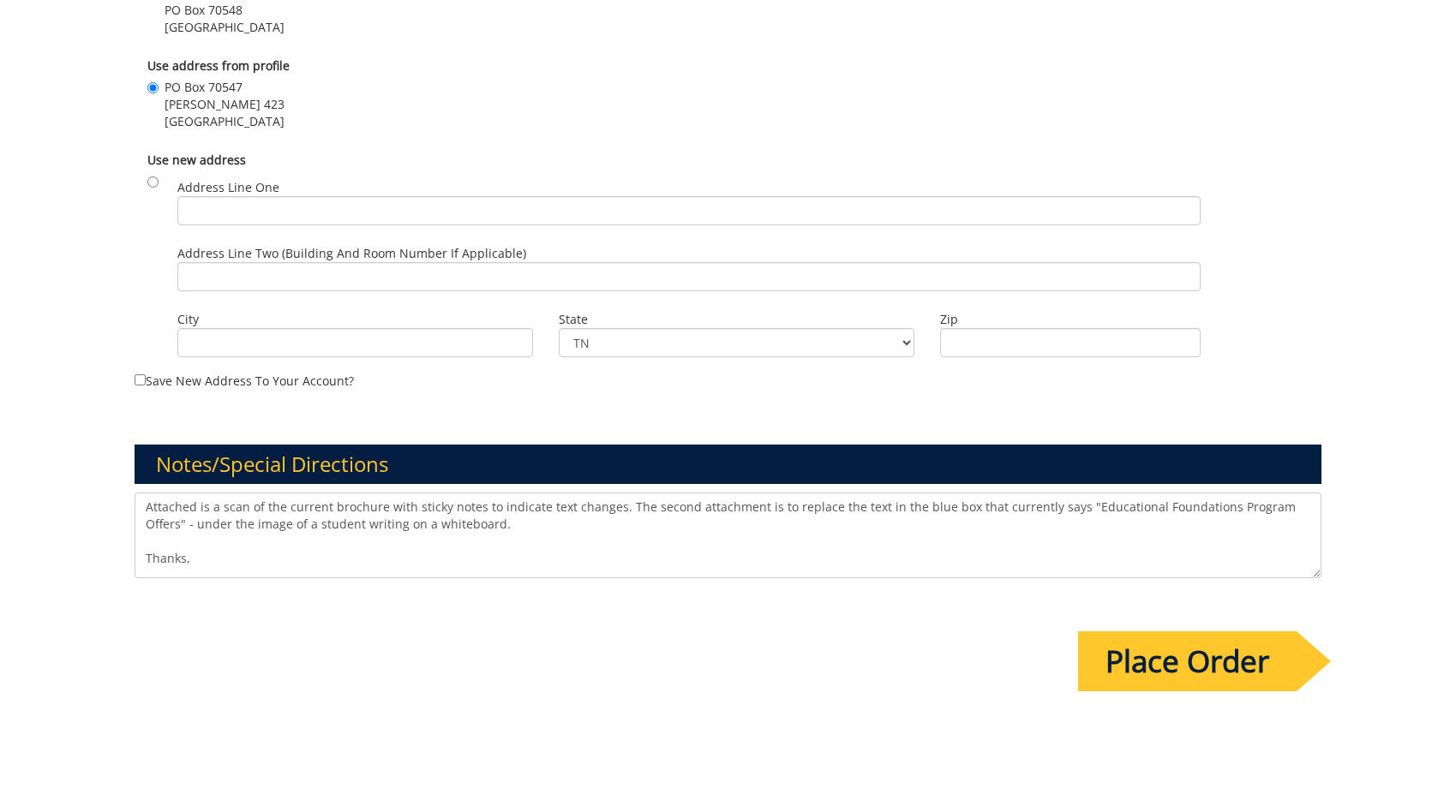
type textarea "Attached is a scan of the current brochure with sticky notes to indicate text c…"
click at [1177, 651] on input "Place Order" at bounding box center [1187, 662] width 219 height 60
